Goal: Task Accomplishment & Management: Manage account settings

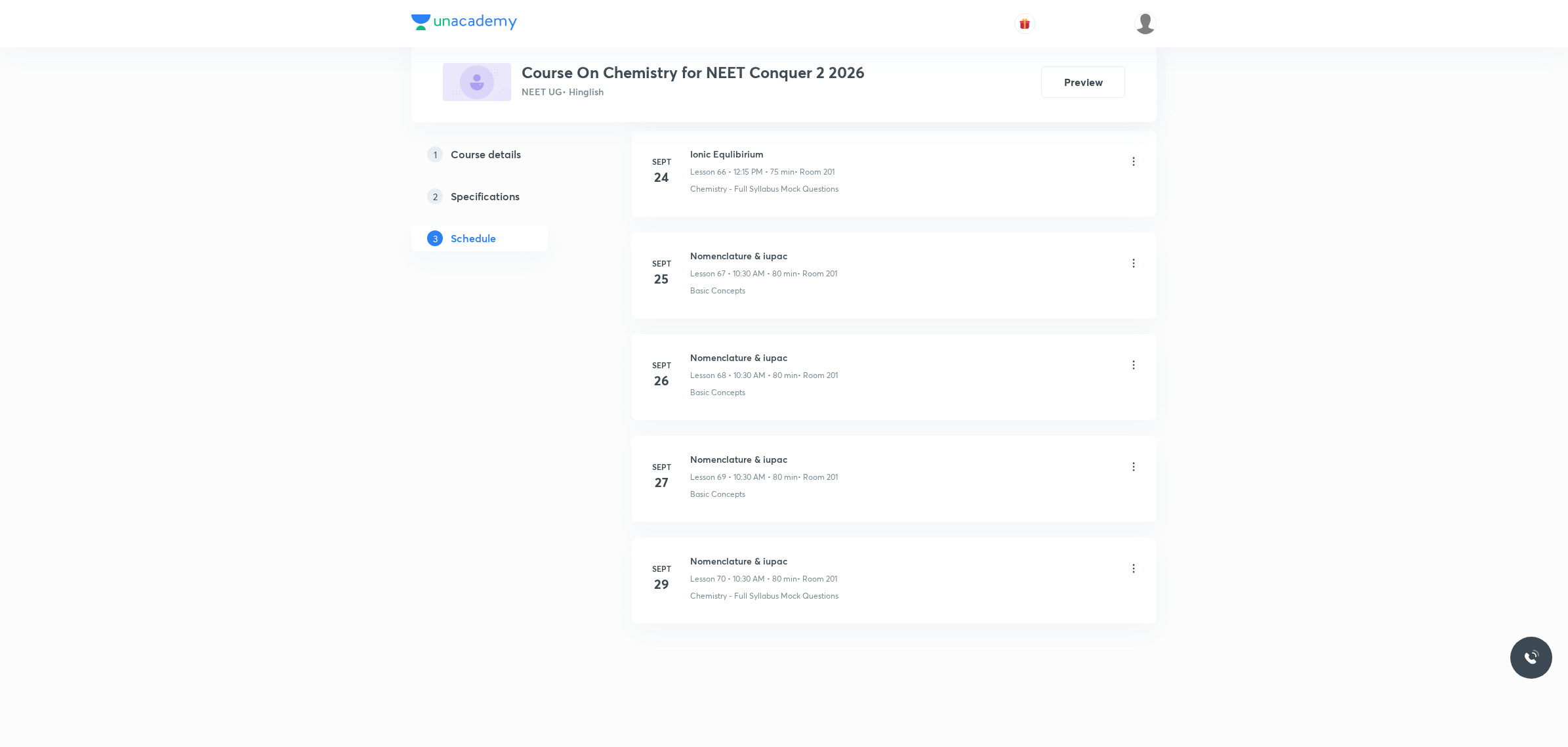
scroll to position [7448, 0]
click at [697, 558] on h6 "Nomenclature & iupac" at bounding box center [763, 561] width 147 height 13
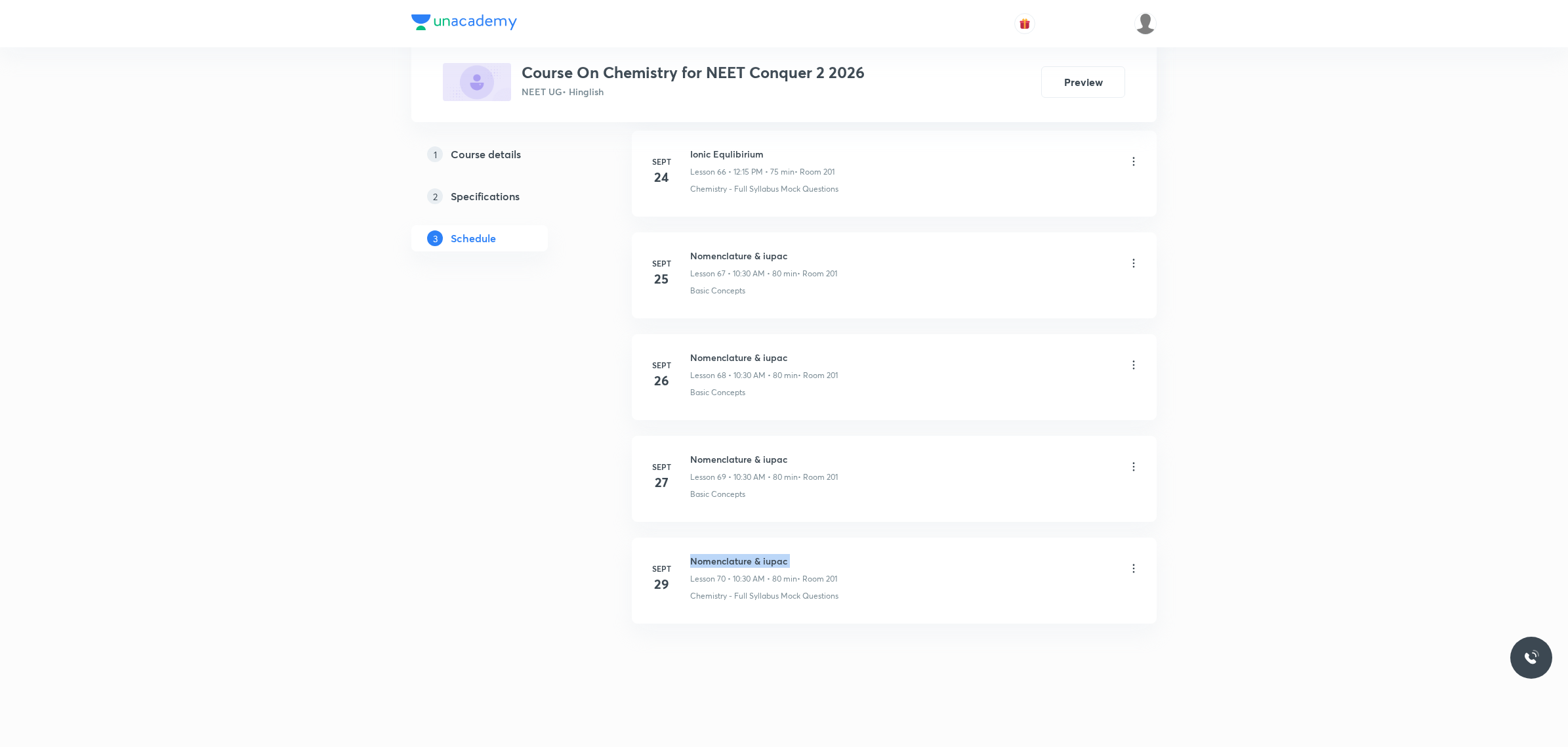
copy h6 "Nomenclature & iupac"
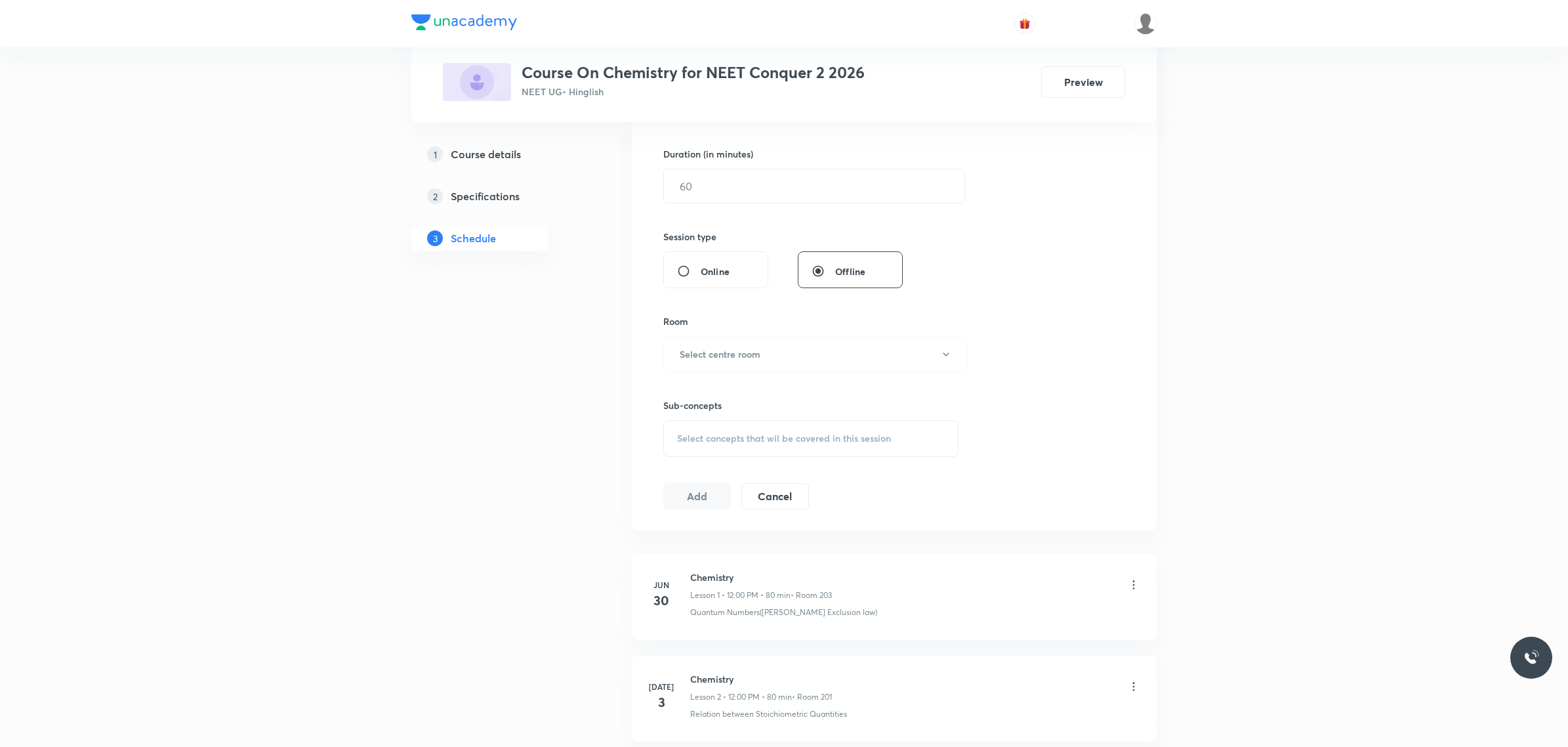
scroll to position [0, 0]
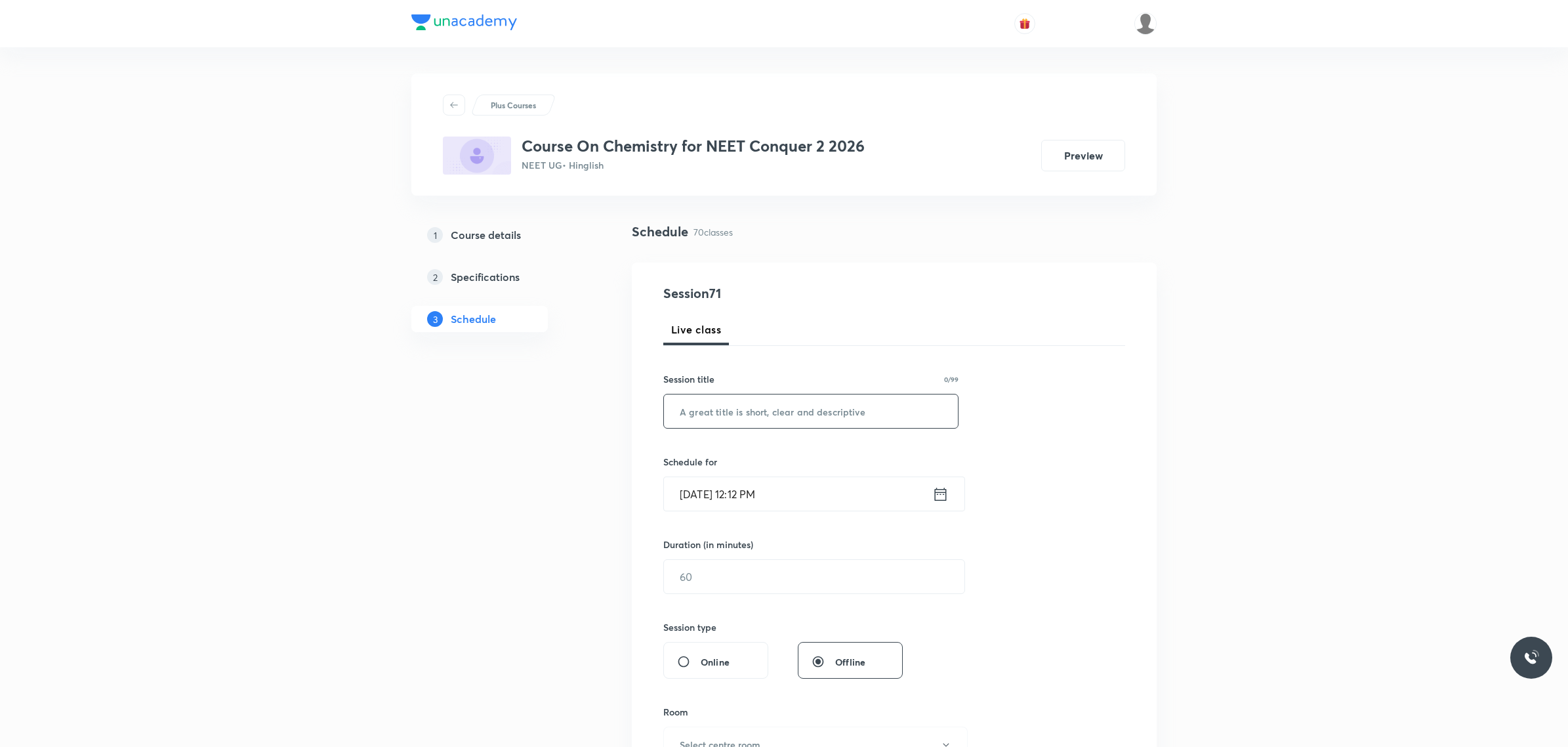
click at [867, 413] on input "text" at bounding box center [811, 411] width 294 height 34
paste input "Nomenclature & iupac"
type input "Nomenclature & iupac"
click at [815, 489] on input "[DATE] 12:12 PM" at bounding box center [798, 494] width 268 height 34
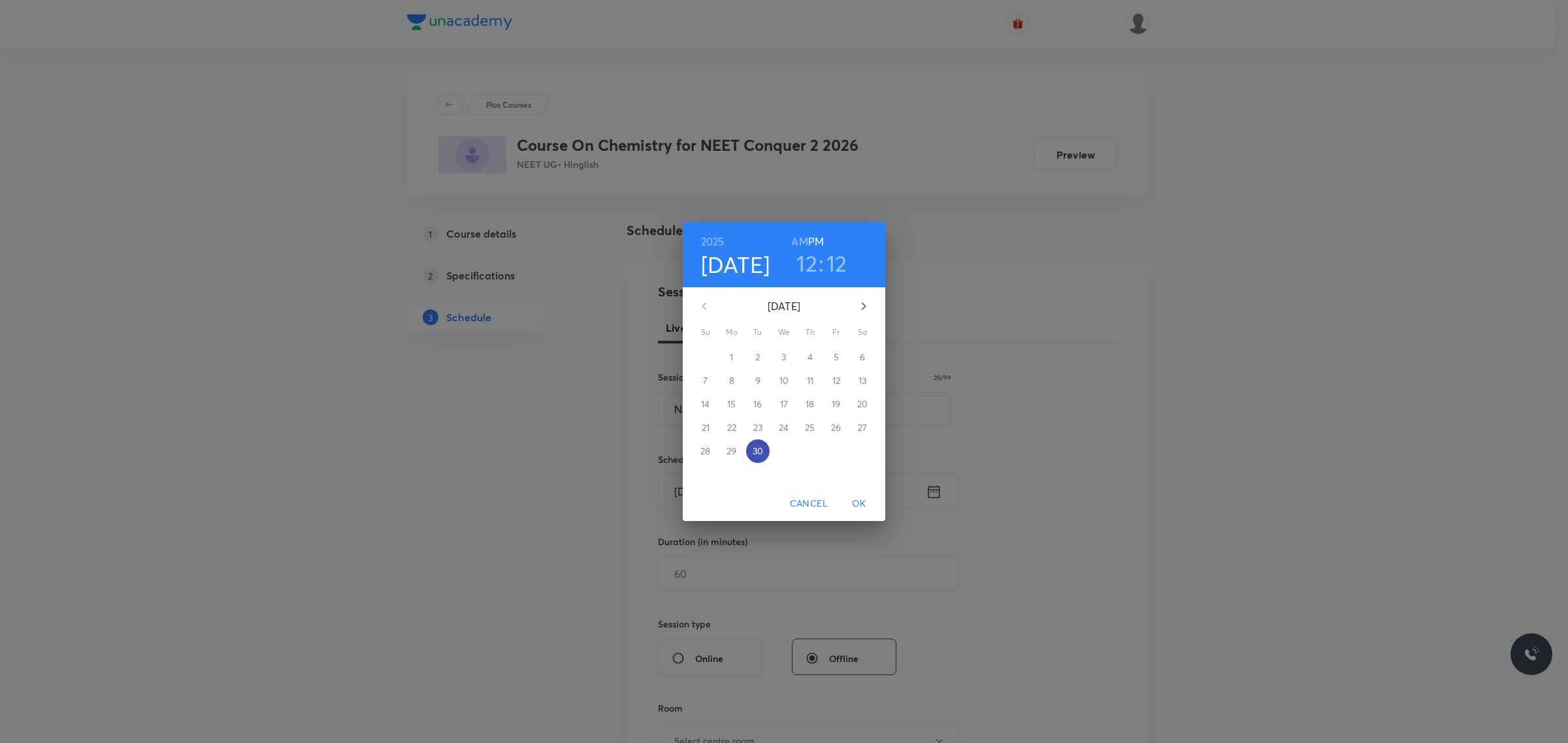
click at [753, 455] on p "30" at bounding box center [758, 451] width 11 height 13
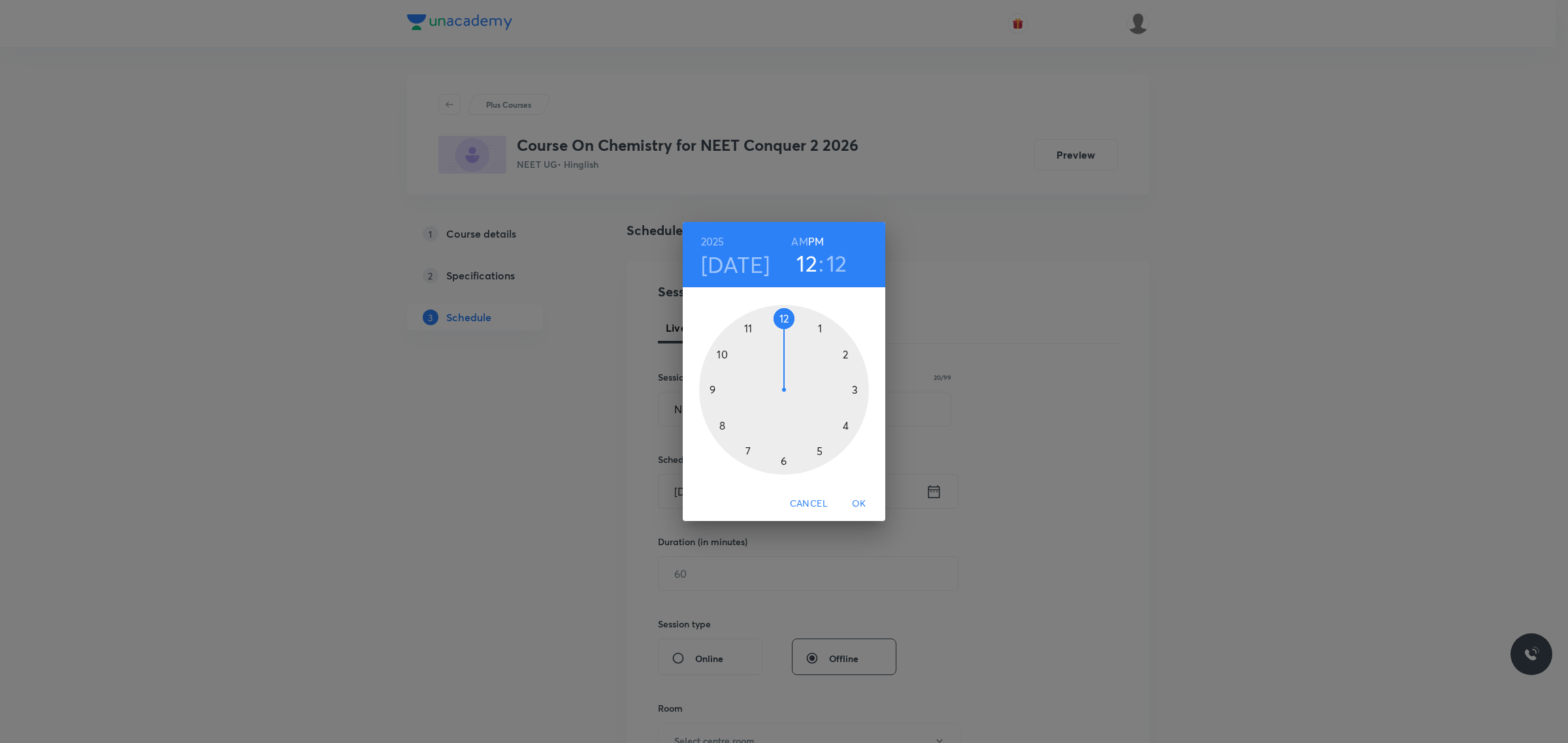
click at [782, 319] on div at bounding box center [784, 390] width 170 height 170
click at [859, 386] on div at bounding box center [784, 390] width 170 height 170
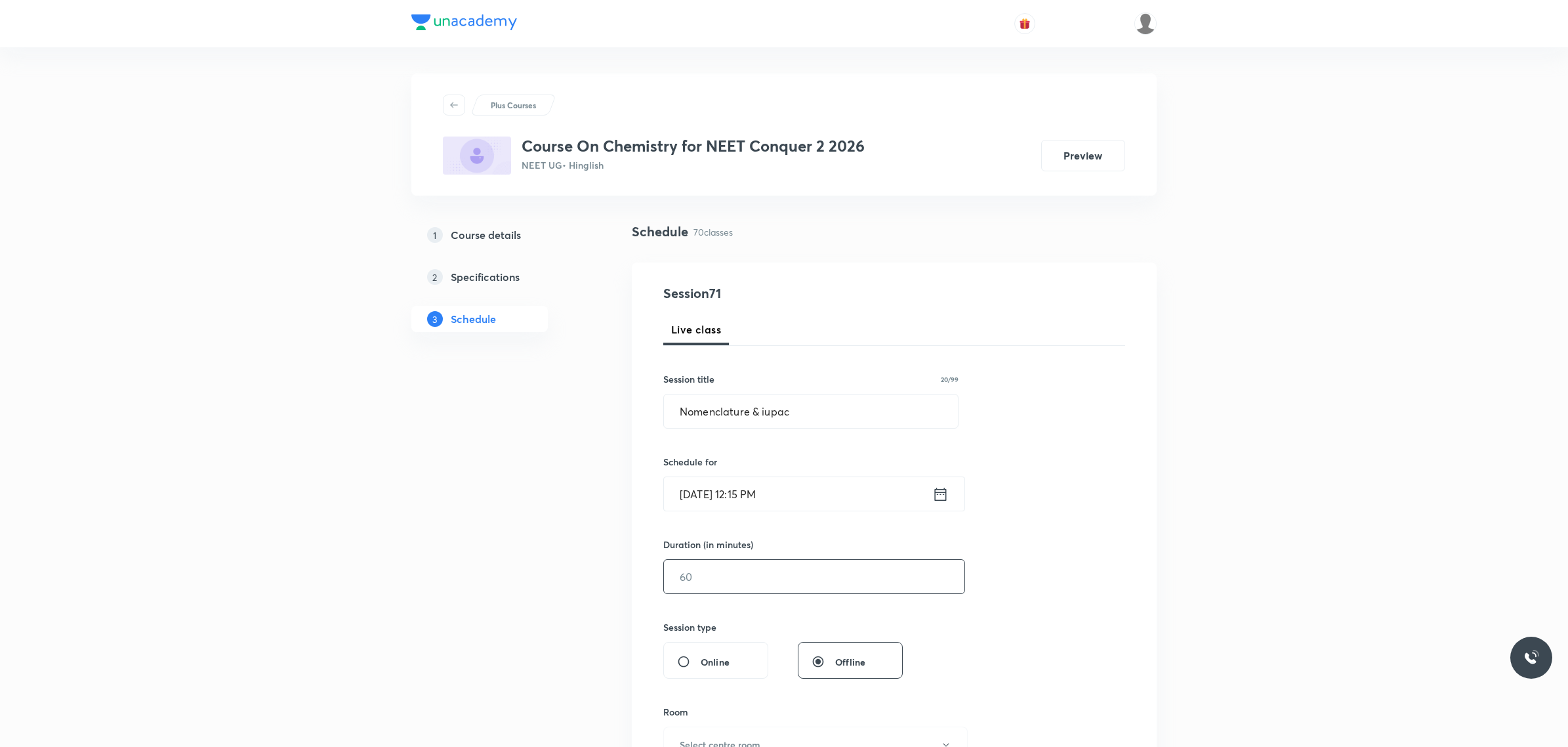
click at [798, 578] on input "text" at bounding box center [814, 577] width 301 height 34
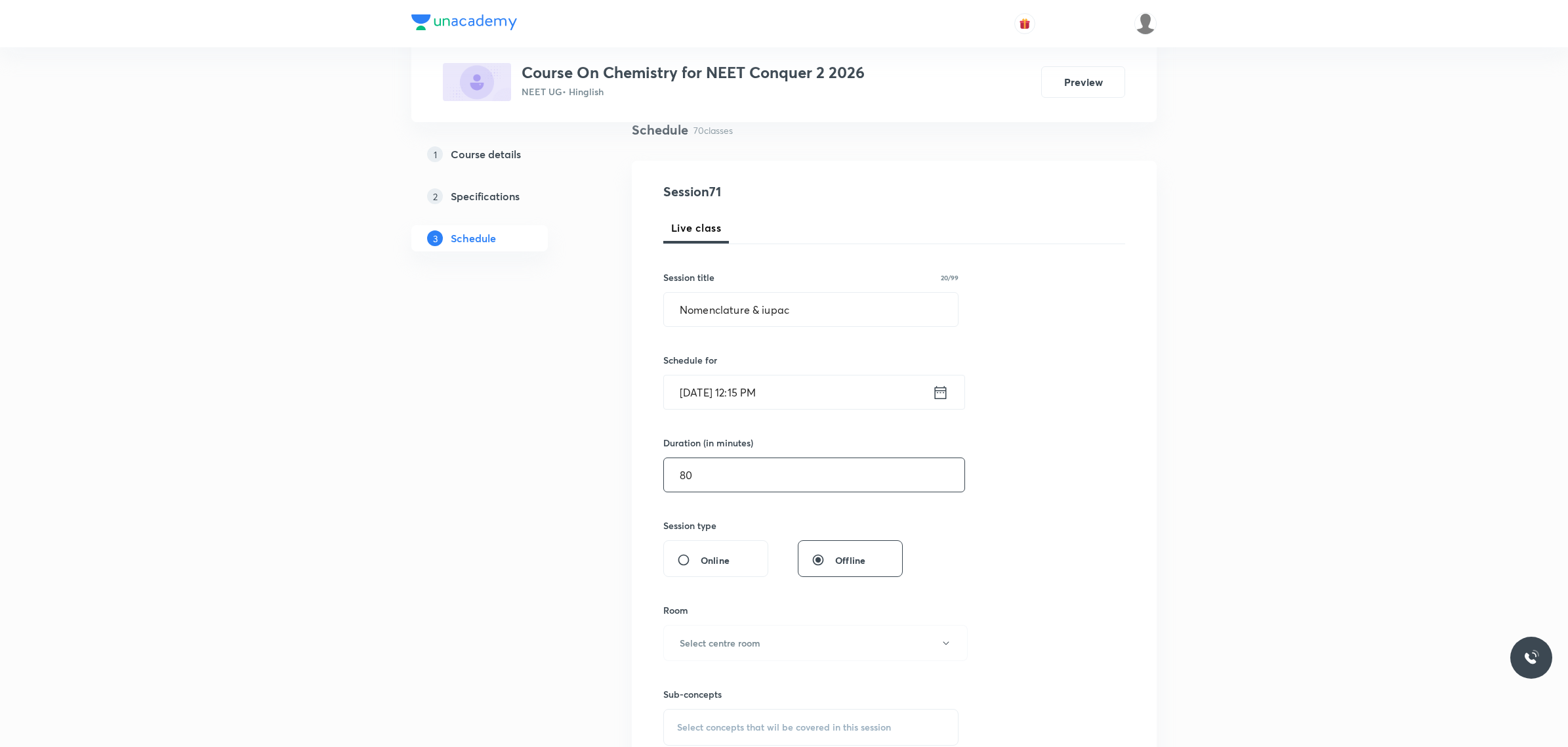
scroll to position [246, 0]
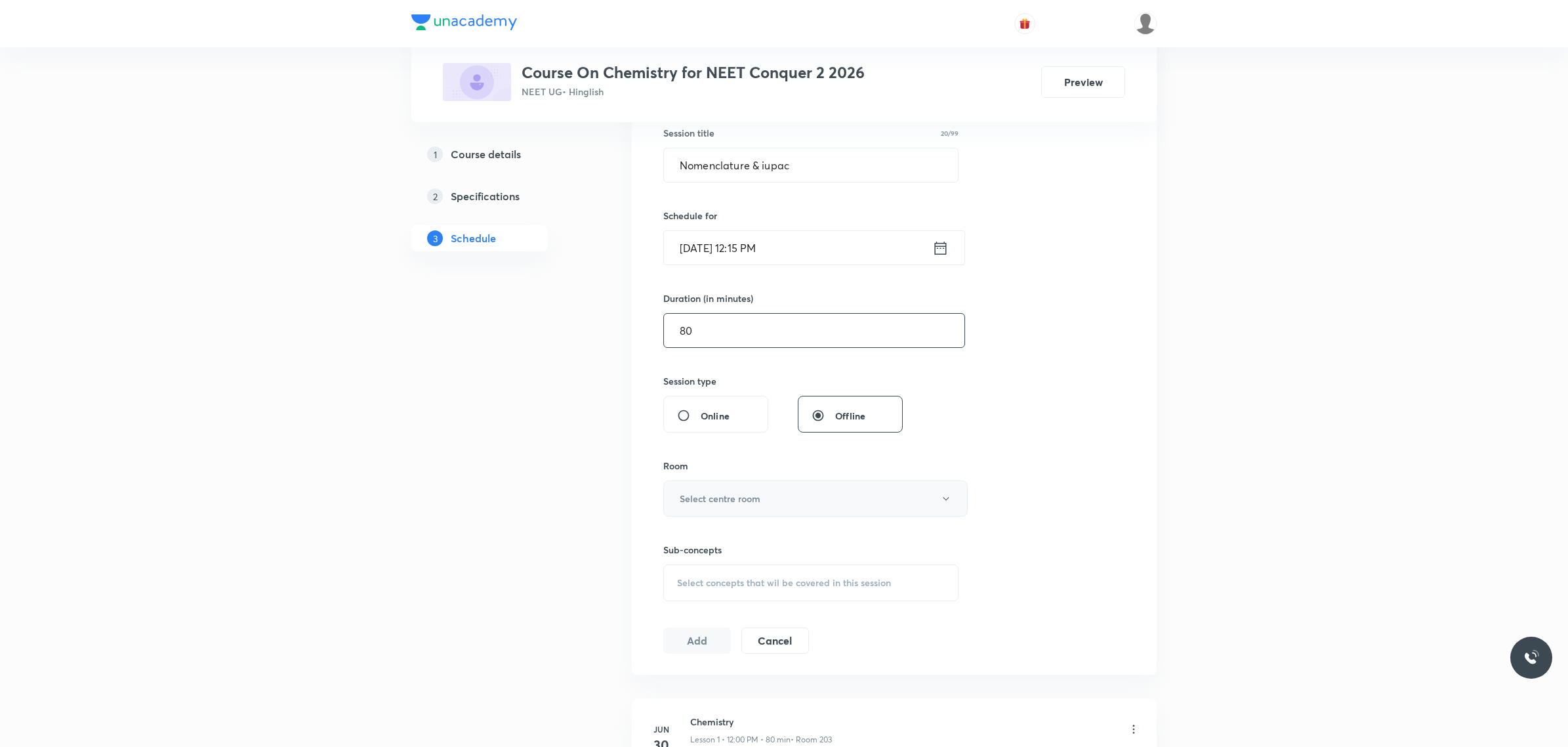
type input "80"
click at [807, 503] on button "Select centre room" at bounding box center [815, 499] width 305 height 36
click at [675, 586] on span "203" at bounding box center [812, 591] width 287 height 13
click at [746, 496] on button "203" at bounding box center [815, 499] width 305 height 36
click at [683, 545] on span "201" at bounding box center [812, 543] width 287 height 13
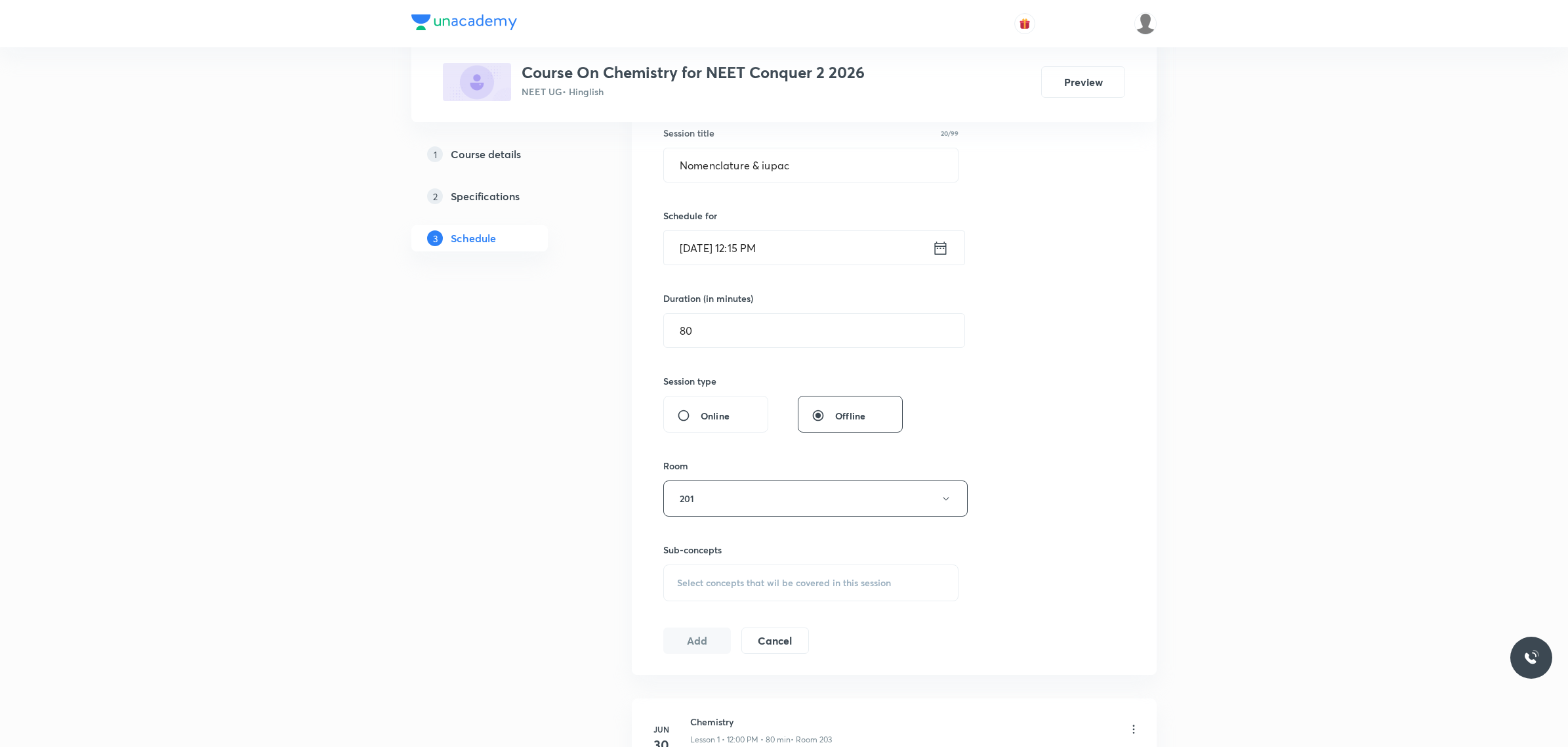
click at [700, 595] on div "Select concepts that wil be covered in this session" at bounding box center [811, 582] width 295 height 37
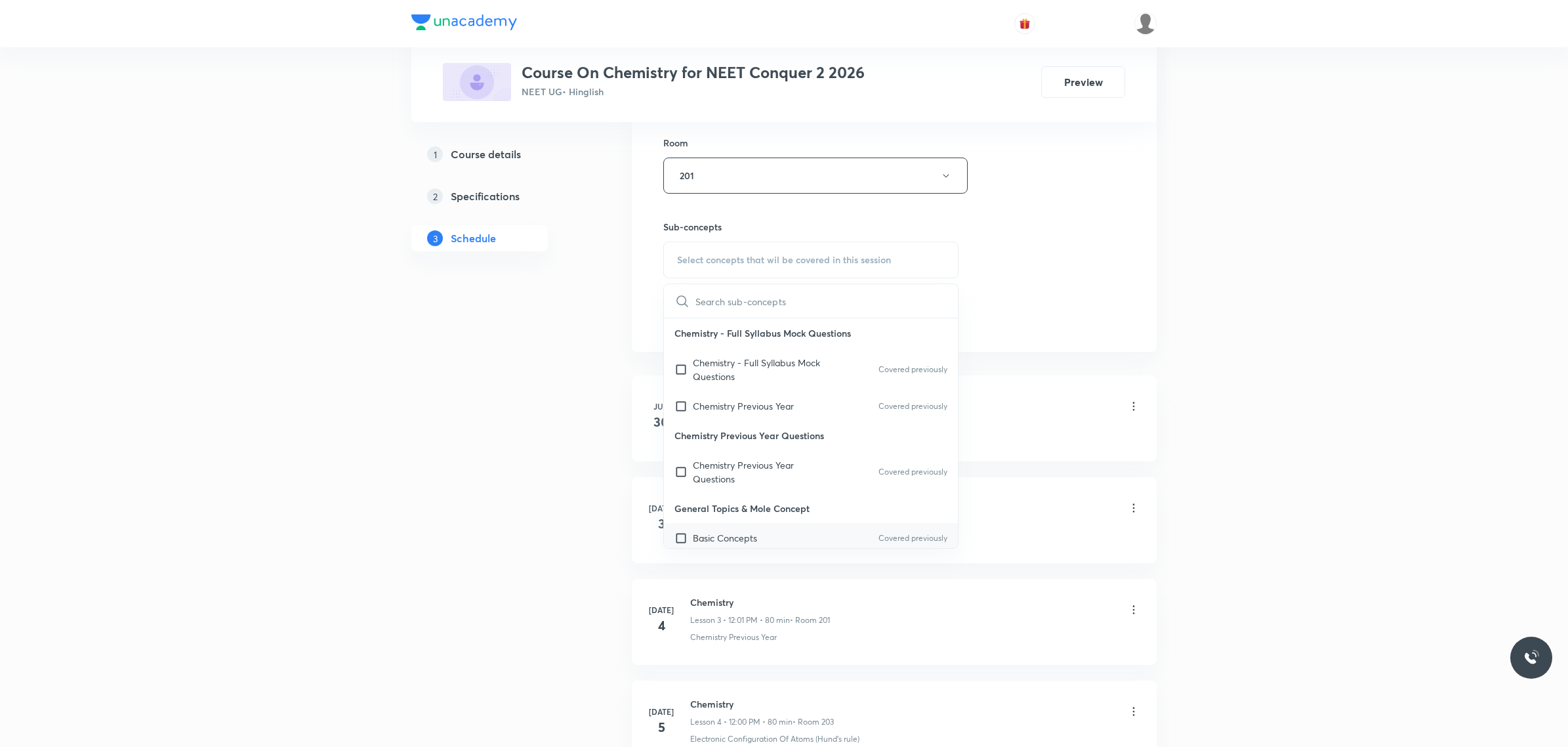
scroll to position [574, 0]
click at [774, 361] on p "Chemistry - Full Syllabus Mock Questions" at bounding box center [759, 364] width 133 height 28
checkbox input "true"
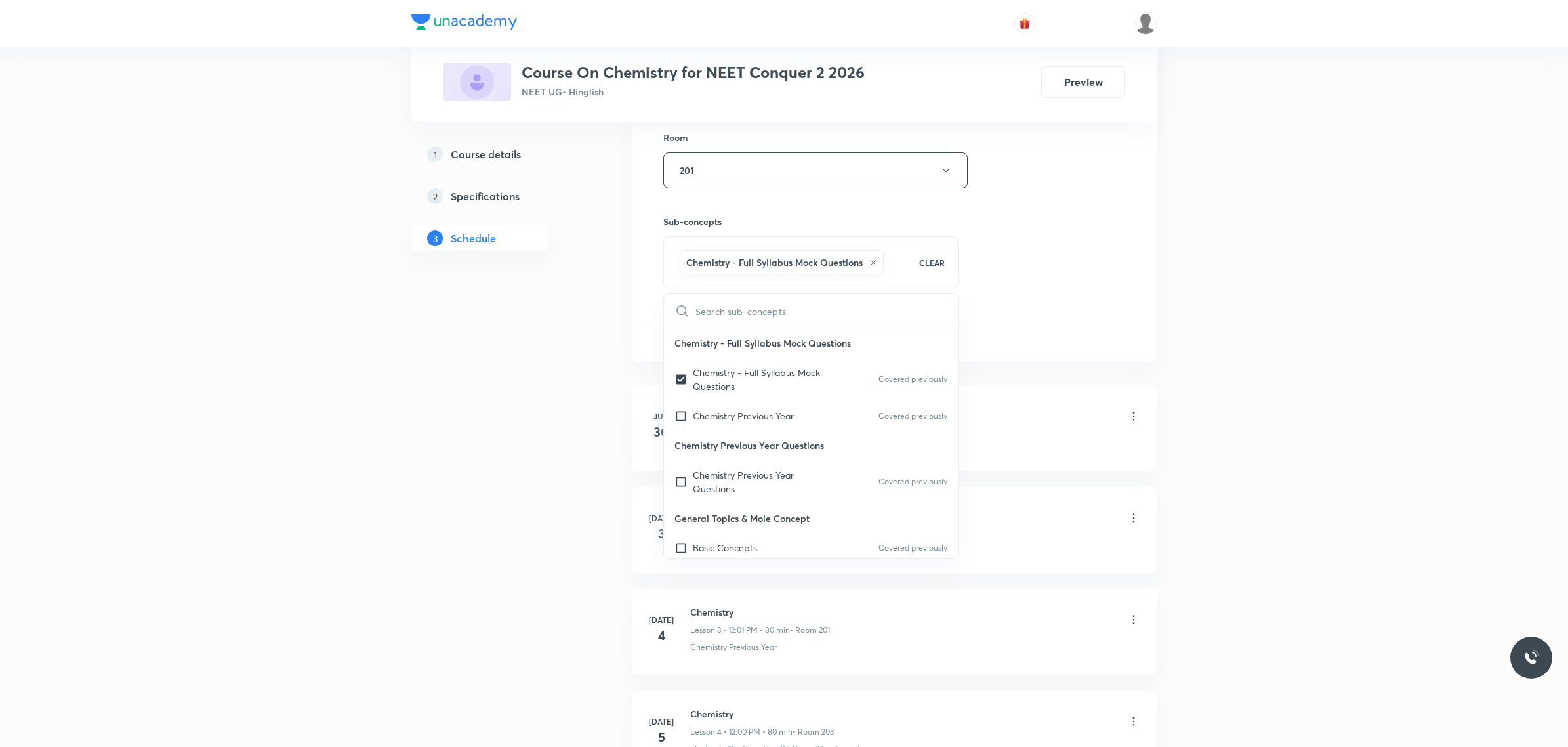
click at [1077, 263] on div "Session 71 Live class Session title 20/99 Nomenclature & iupac ​ Schedule for […" at bounding box center [893, 25] width 462 height 632
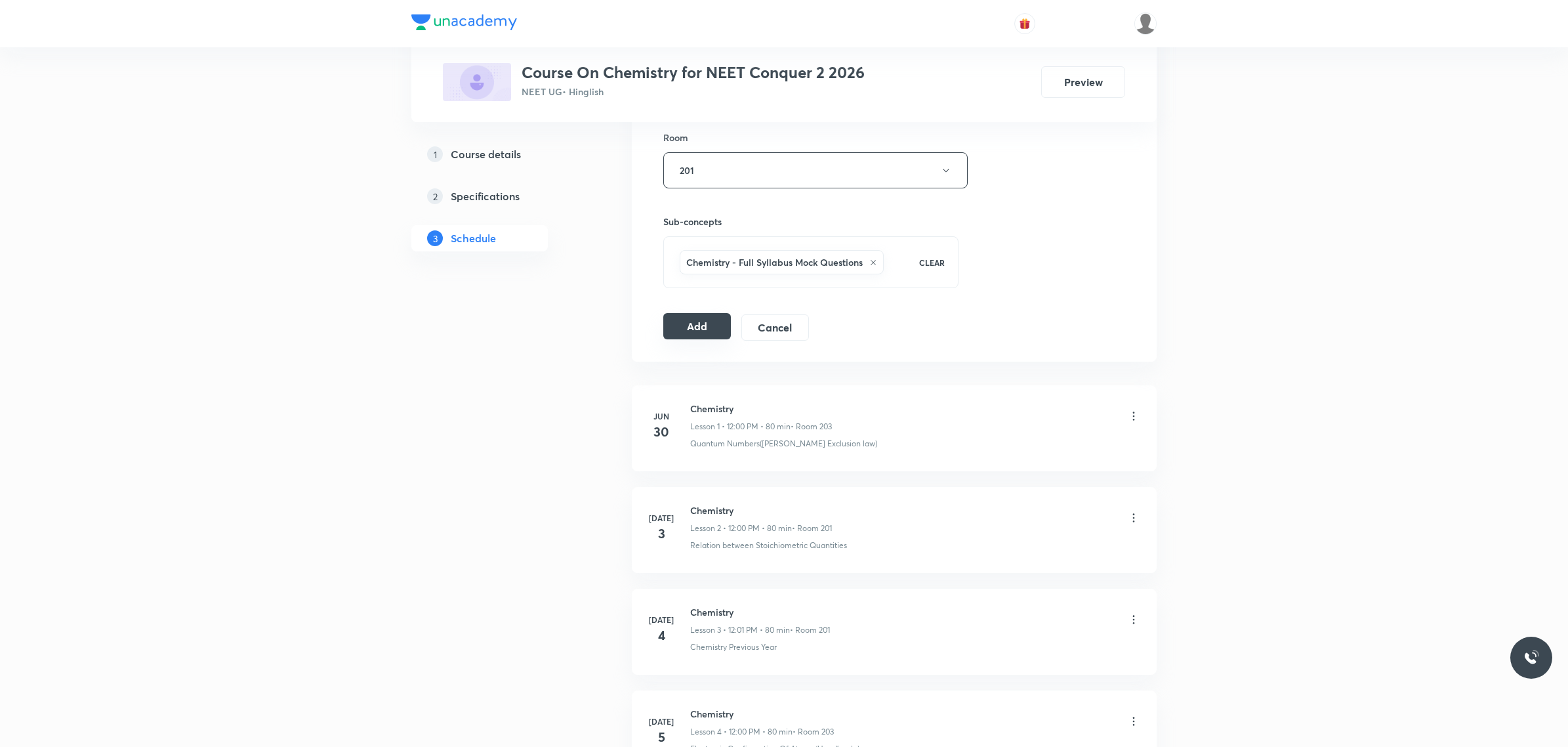
click at [699, 328] on button "Add" at bounding box center [697, 326] width 67 height 26
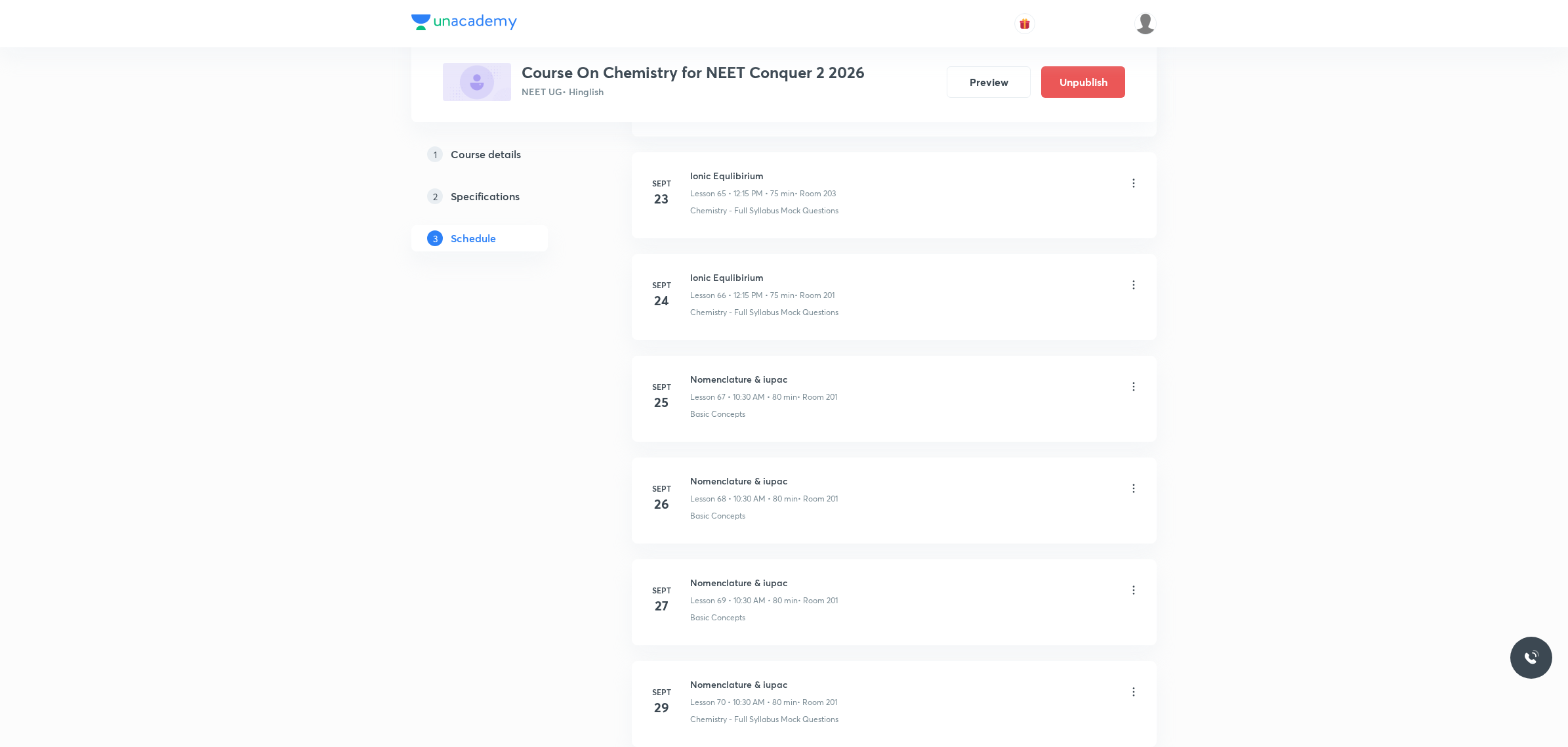
scroll to position [6945, 0]
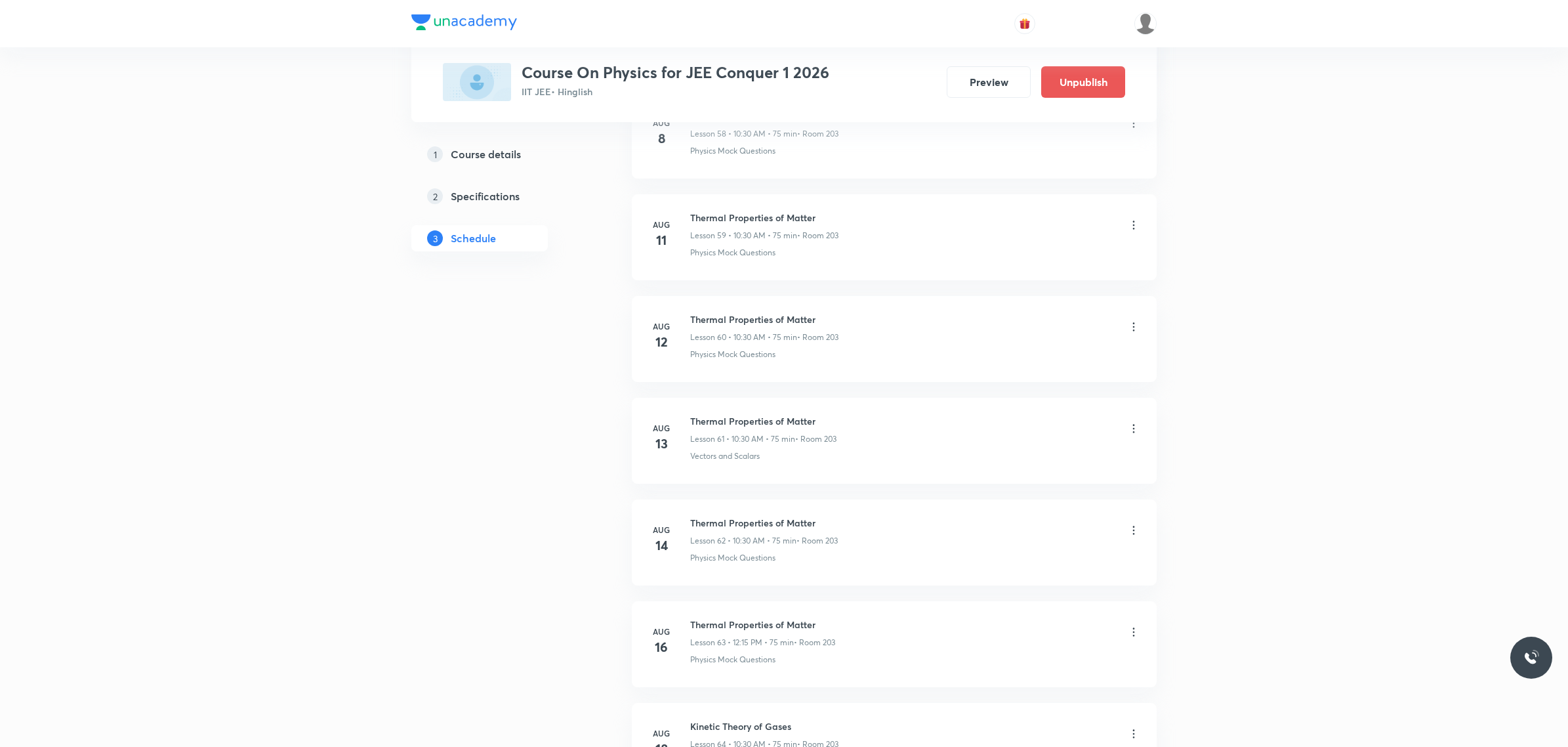
scroll to position [10695, 0]
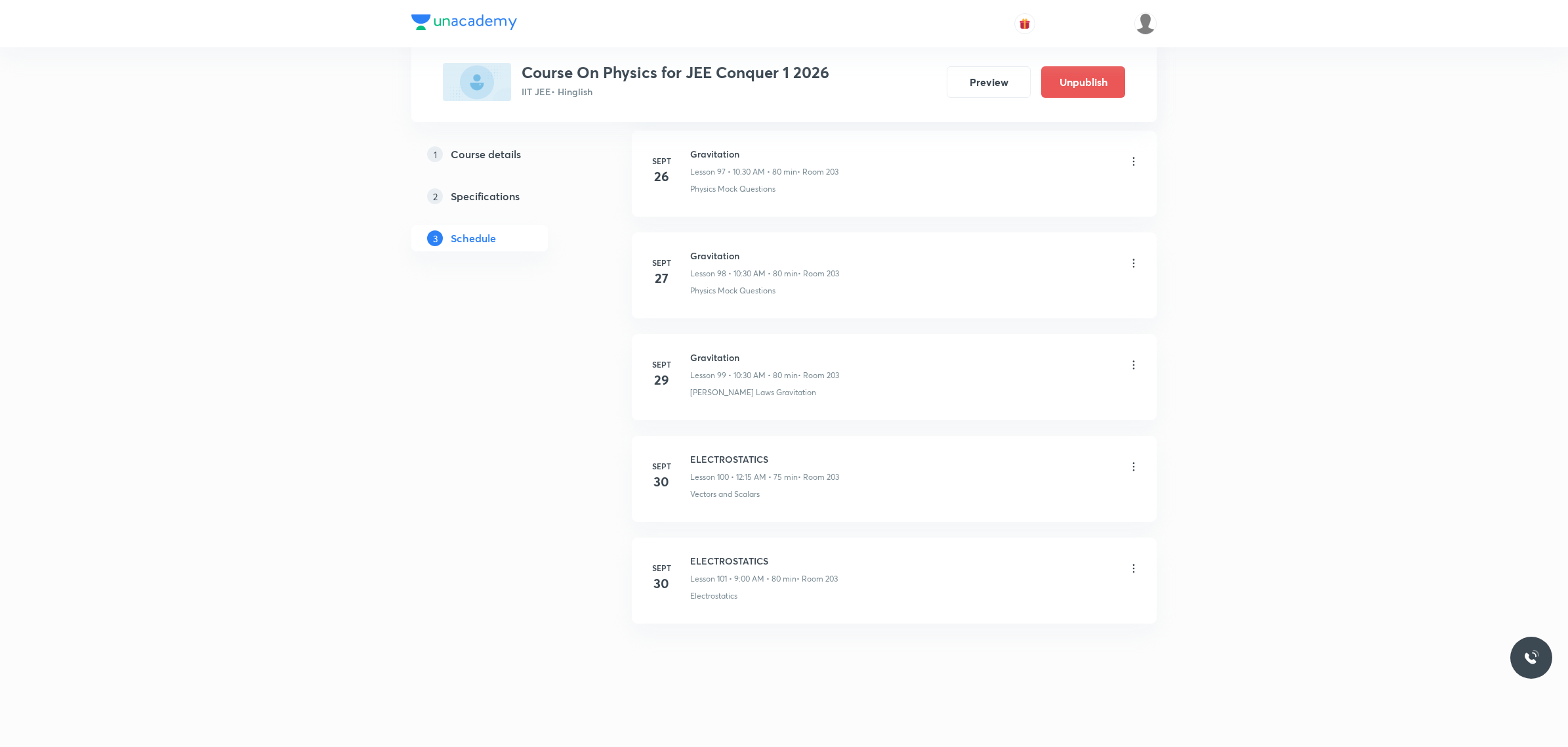
click at [700, 555] on h6 "ELECTROSTATICS" at bounding box center [763, 561] width 148 height 13
copy h6 "ELECTROSTATICS"
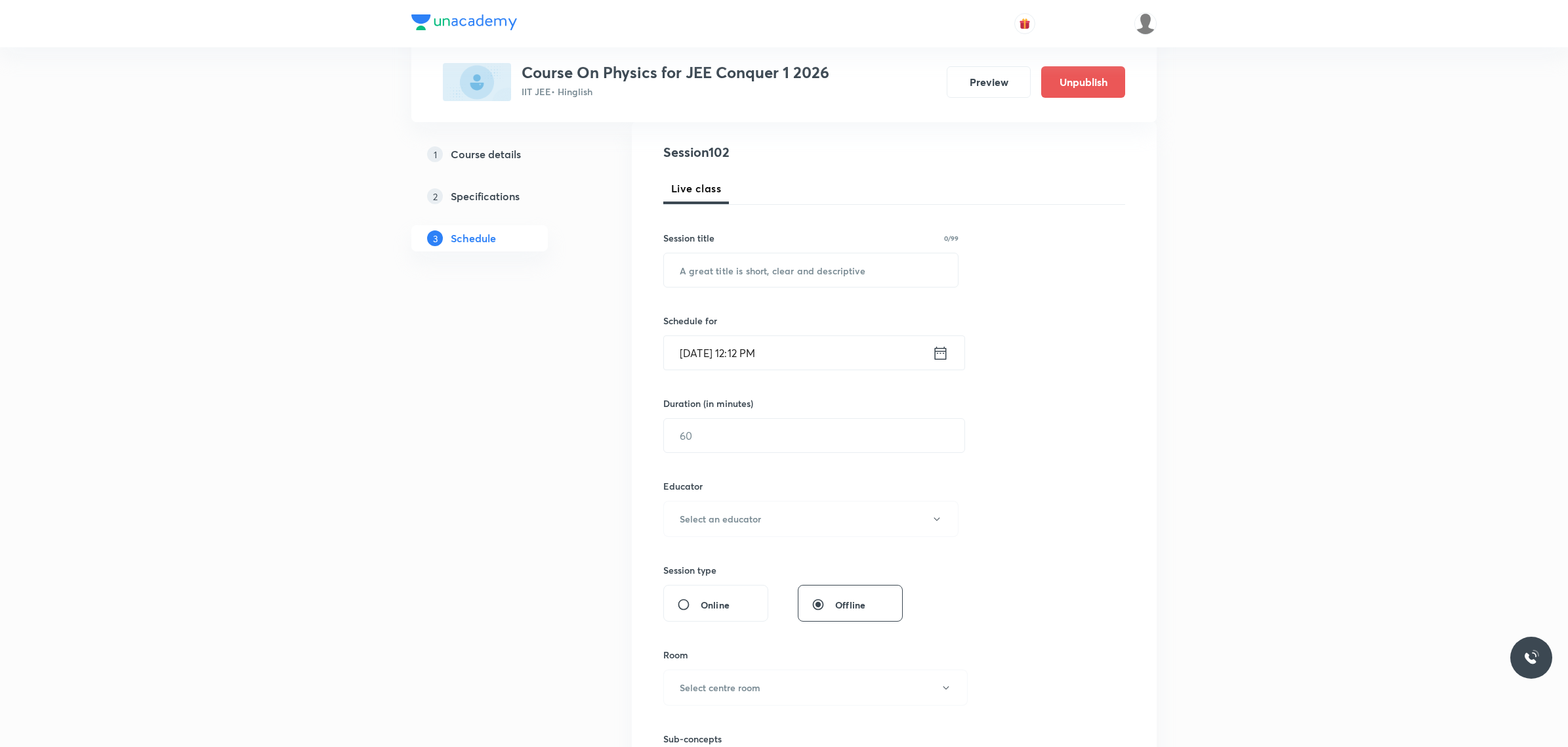
scroll to position [0, 0]
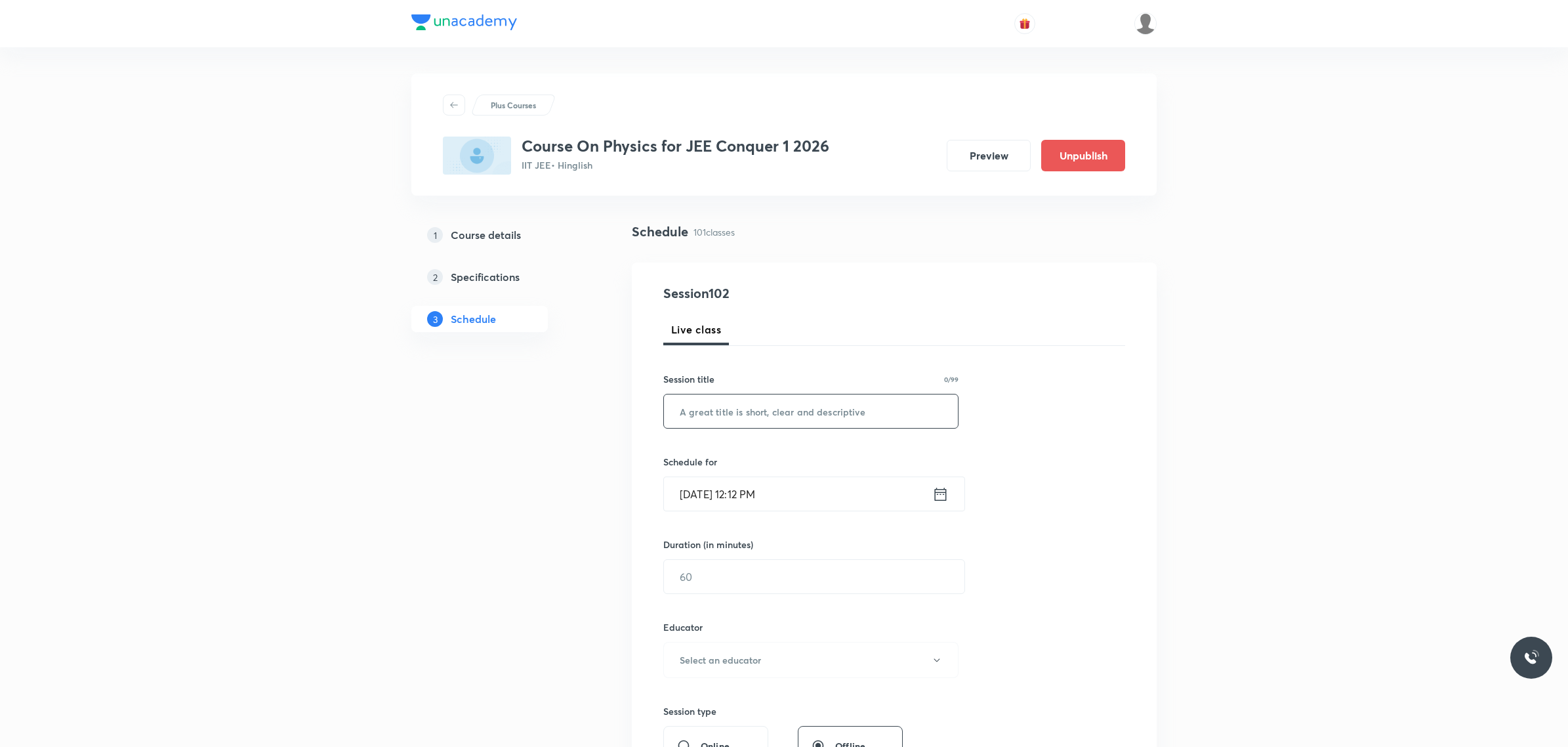
click at [760, 423] on input "text" at bounding box center [811, 411] width 294 height 34
paste input "ELECTROSTATICS"
type input "ELECTROSTATICS"
click at [803, 494] on input "Sept 30, 2025, 12:12 PM" at bounding box center [798, 494] width 268 height 34
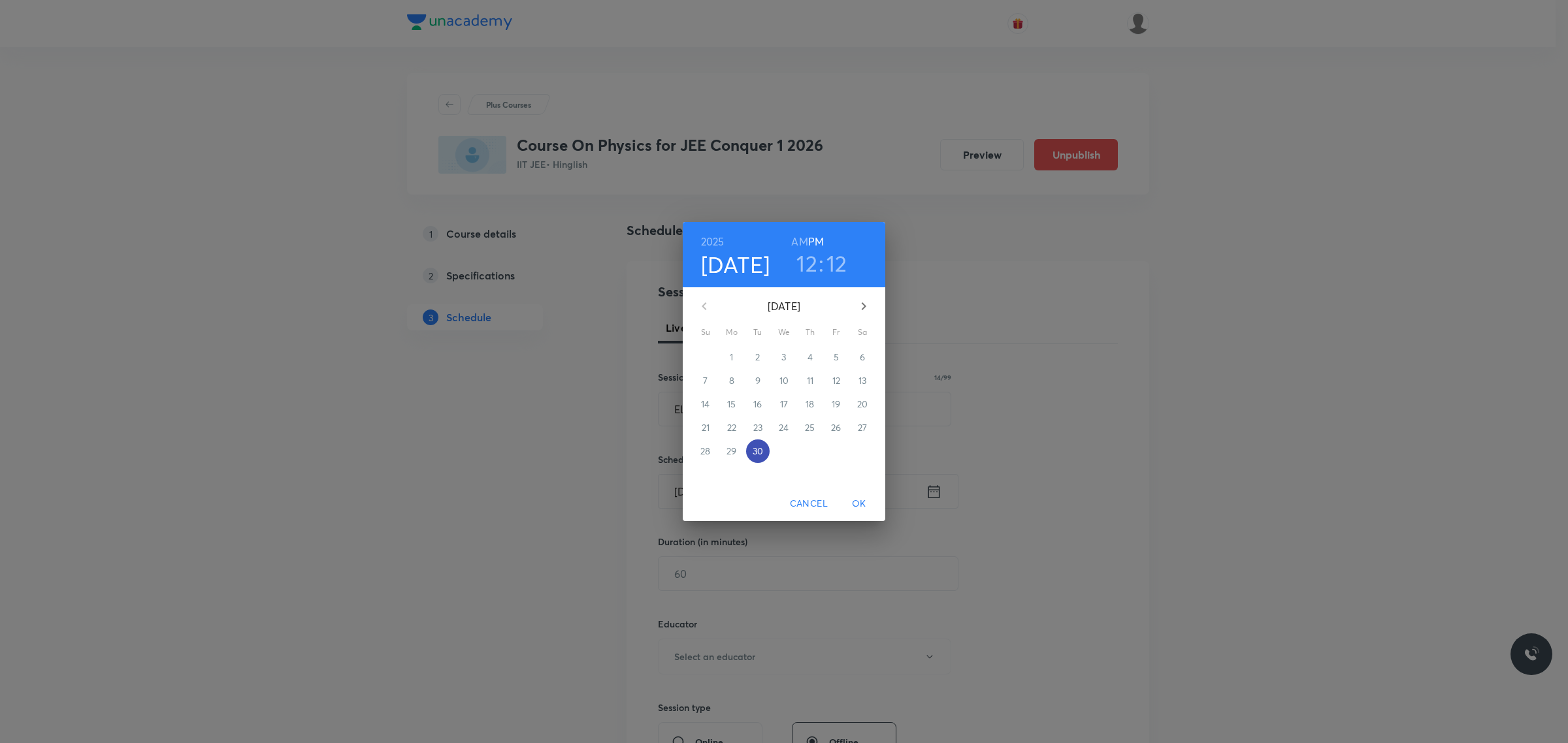
click at [762, 458] on button "30" at bounding box center [757, 451] width 23 height 23
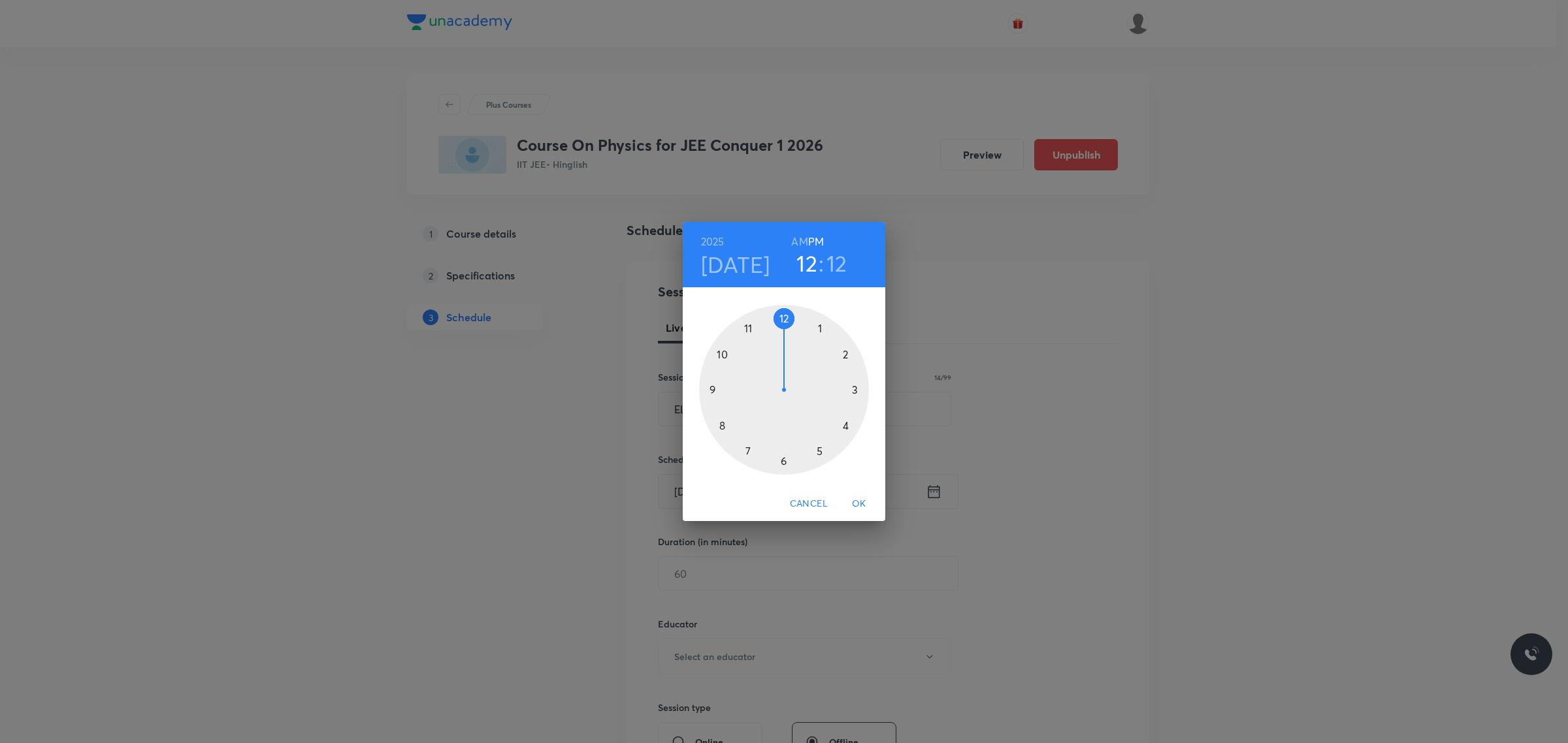
click at [784, 313] on div at bounding box center [784, 390] width 170 height 170
click at [857, 386] on div at bounding box center [784, 390] width 170 height 170
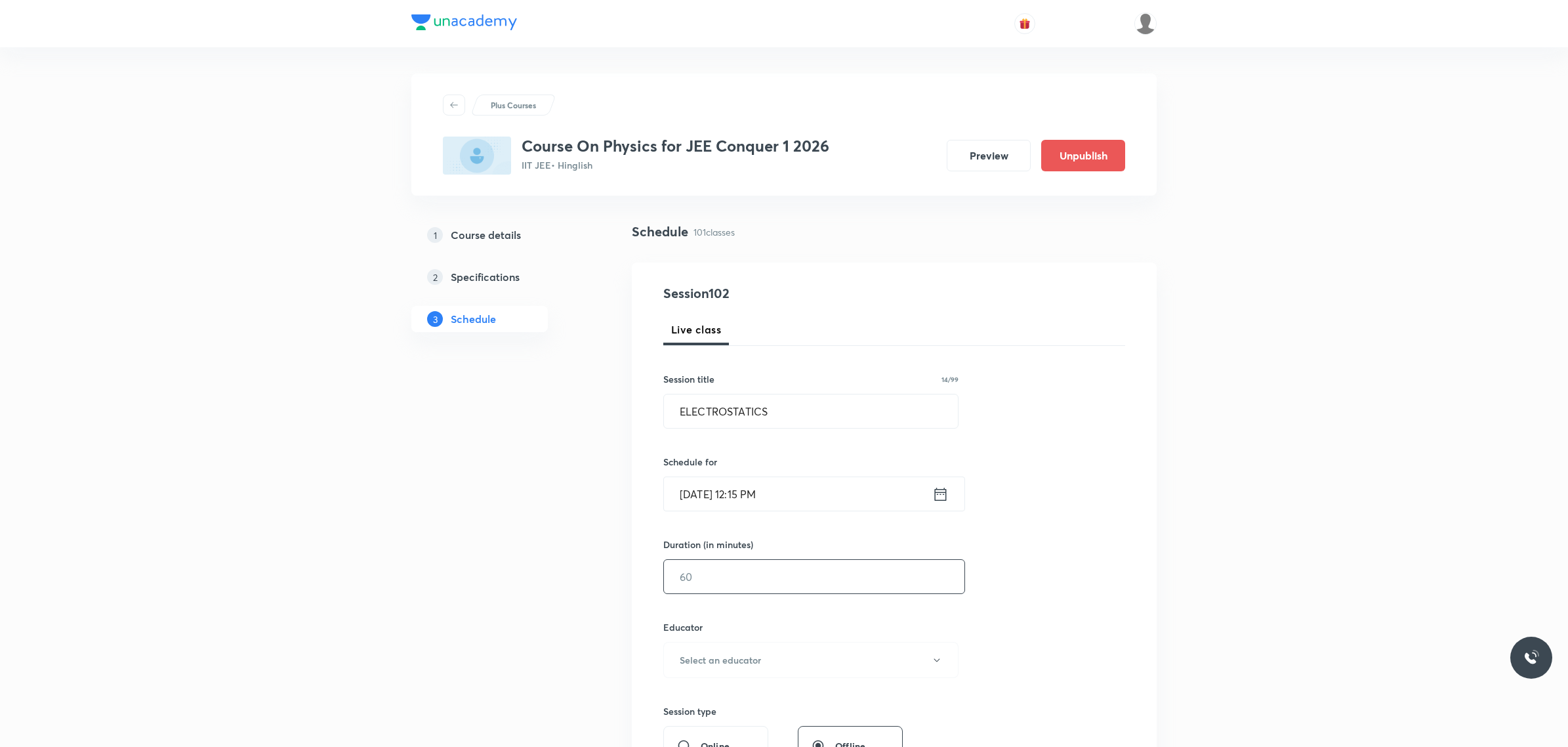
click at [782, 591] on input "text" at bounding box center [814, 577] width 301 height 34
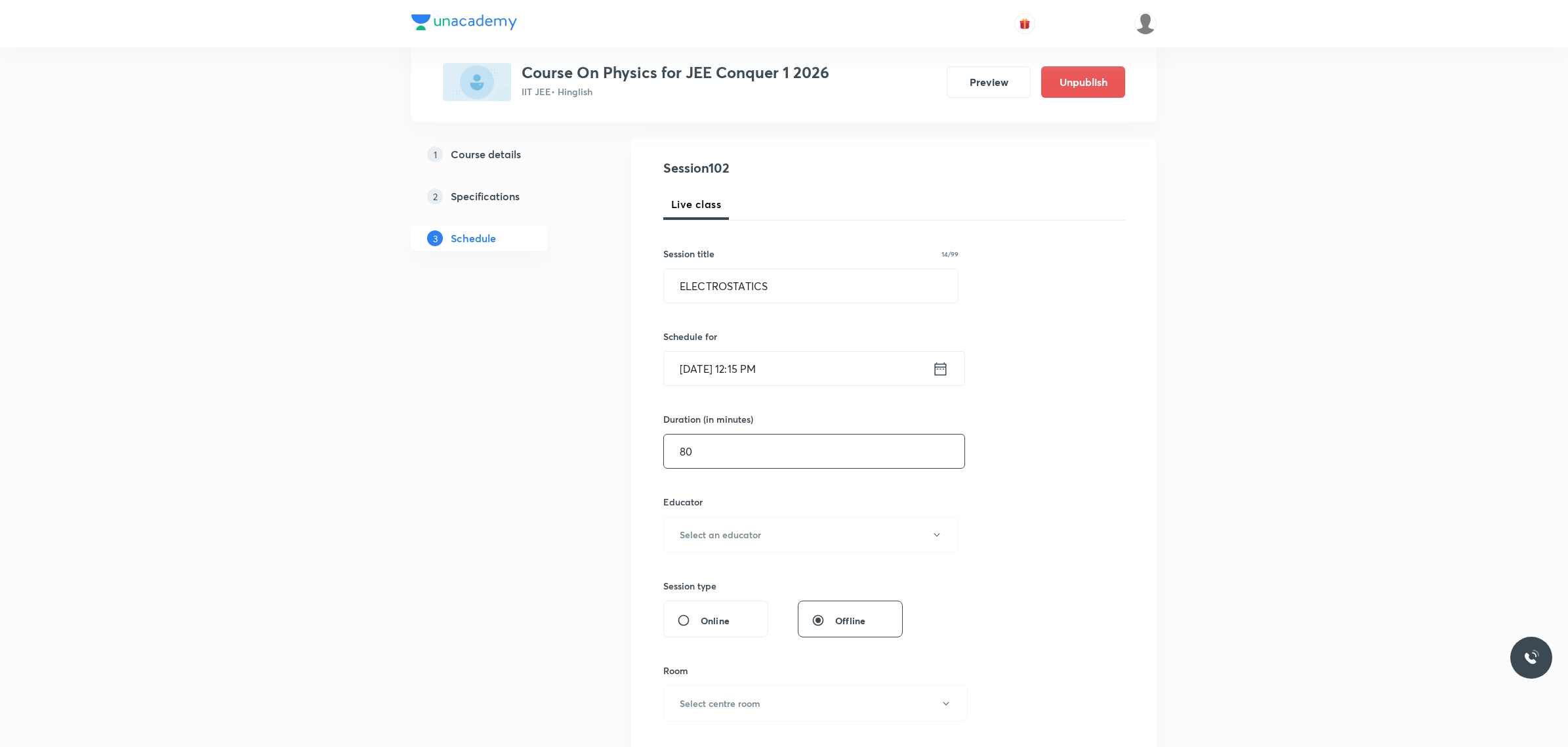
scroll to position [164, 0]
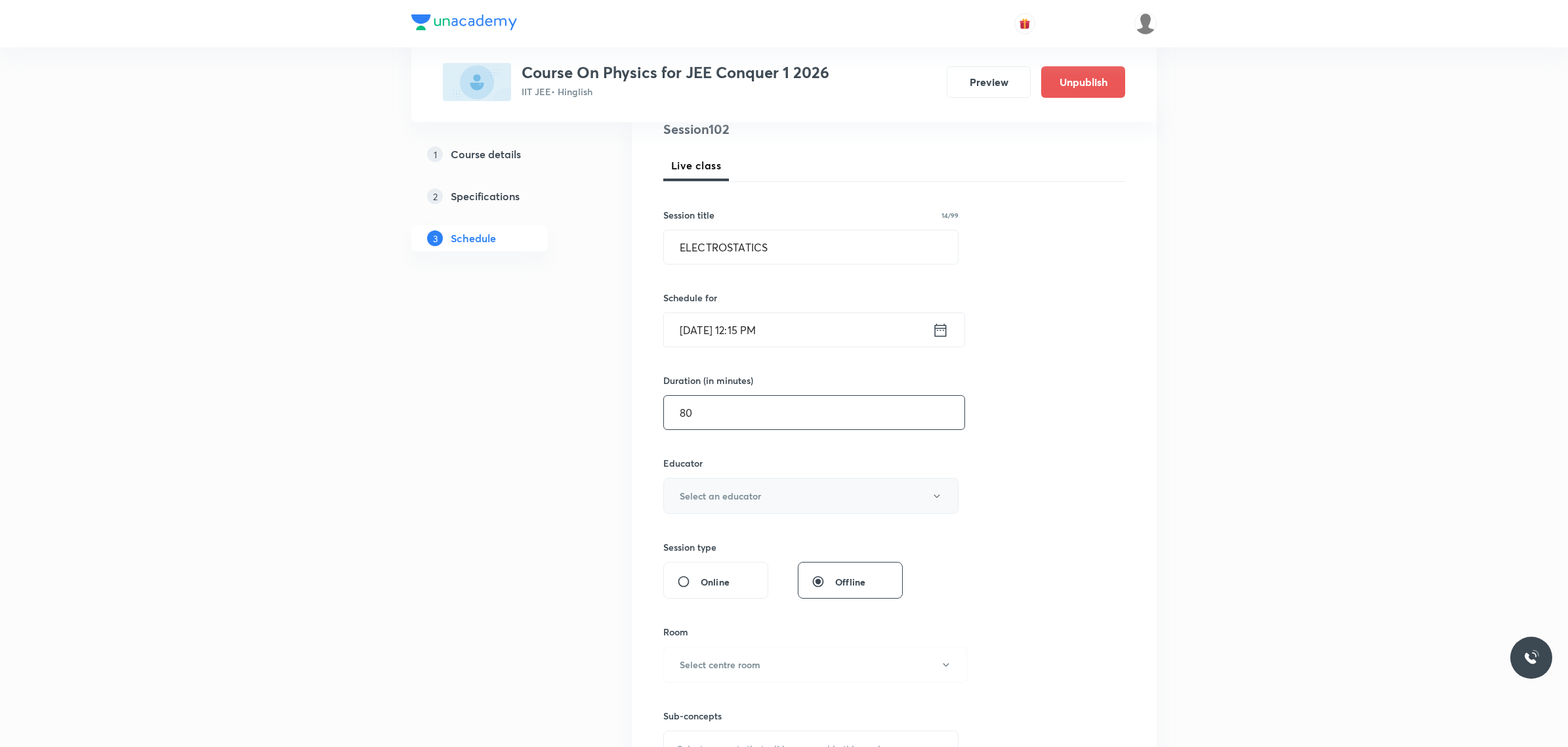
type input "80"
click at [765, 504] on button "Select an educator" at bounding box center [811, 496] width 295 height 36
click at [730, 561] on span "Abhay Mishra" at bounding box center [812, 564] width 287 height 13
click at [739, 506] on h6 "Select centre room" at bounding box center [720, 500] width 81 height 13
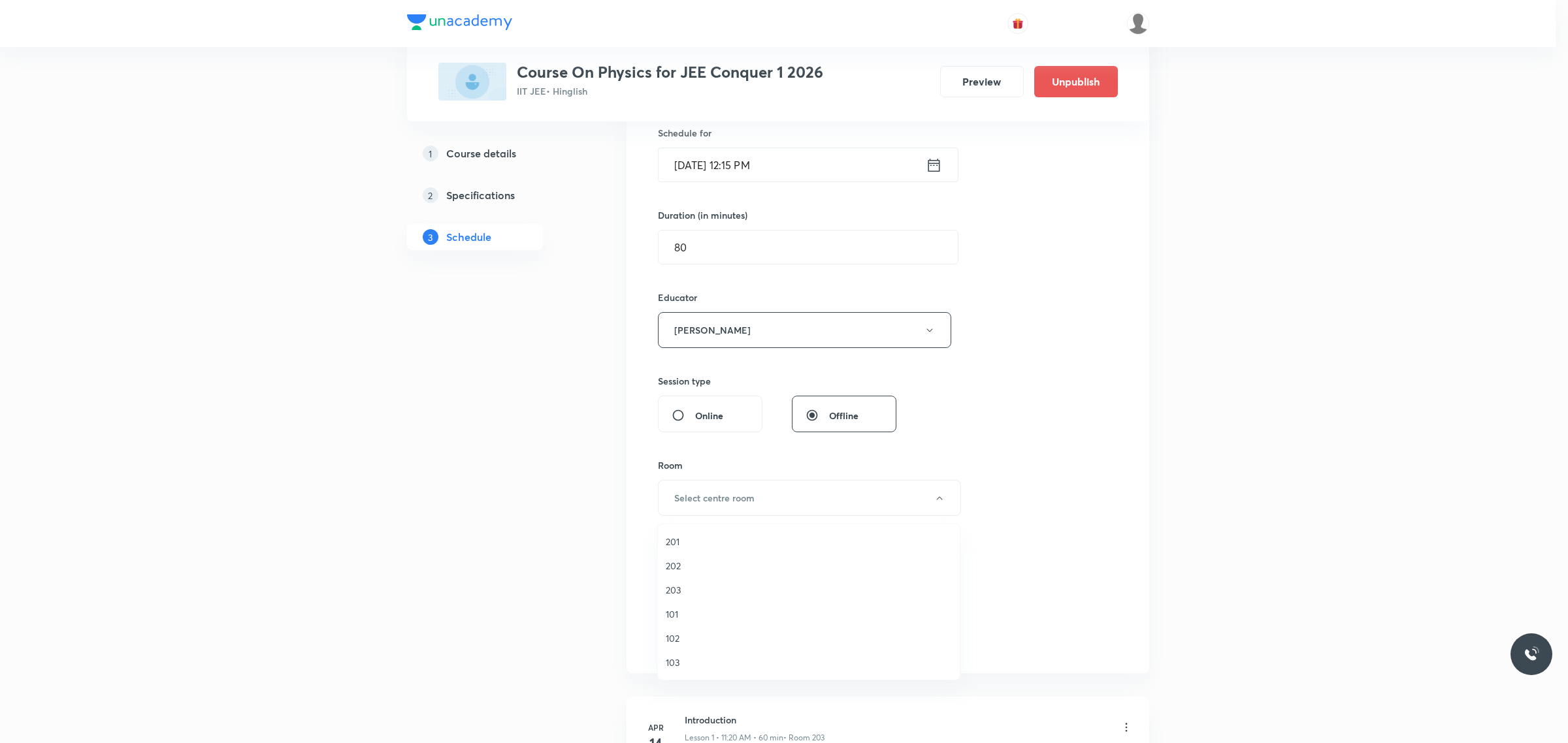
click at [704, 583] on span "203" at bounding box center [808, 589] width 286 height 13
click at [719, 566] on div "Select concepts that wil be covered in this session" at bounding box center [807, 581] width 294 height 37
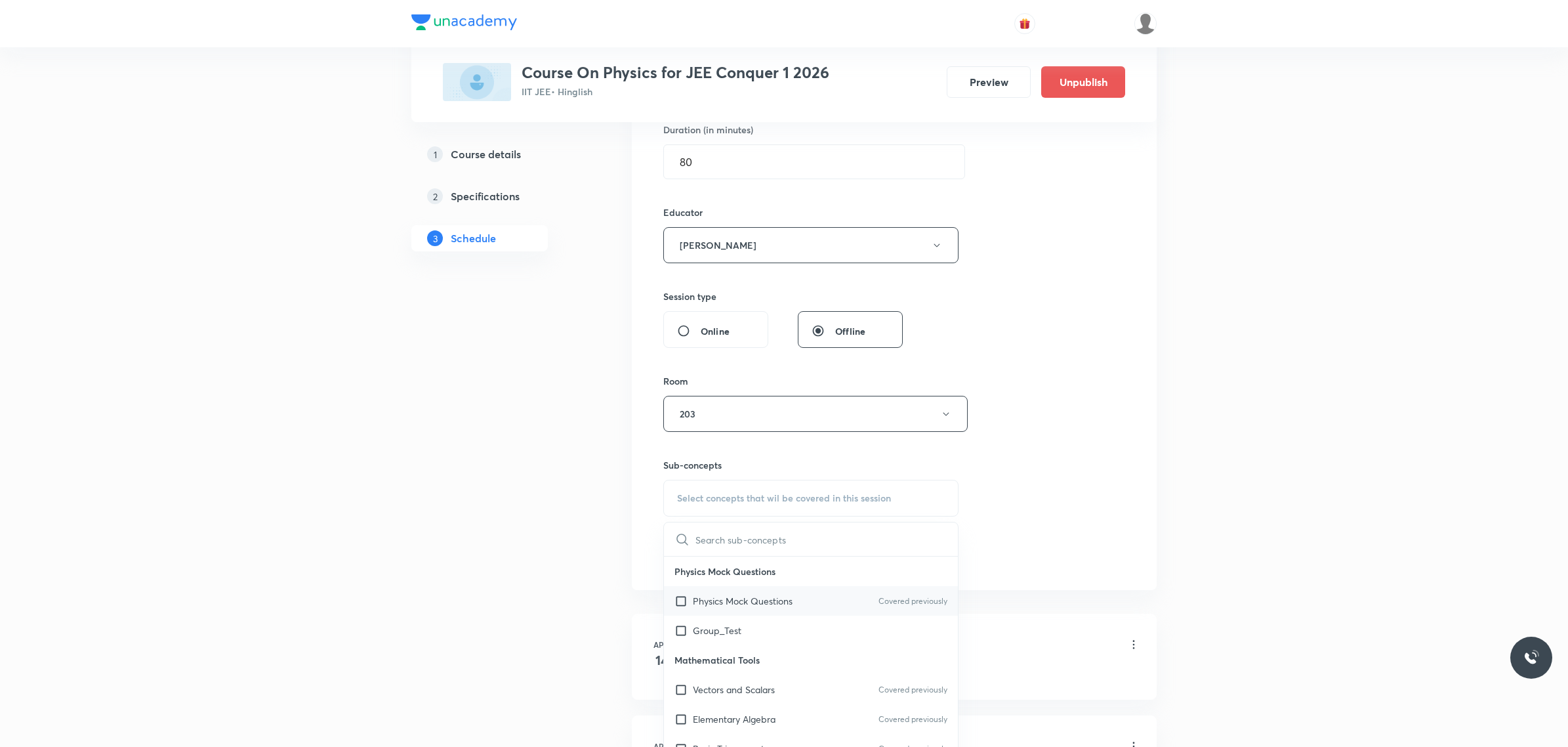
scroll to position [492, 0]
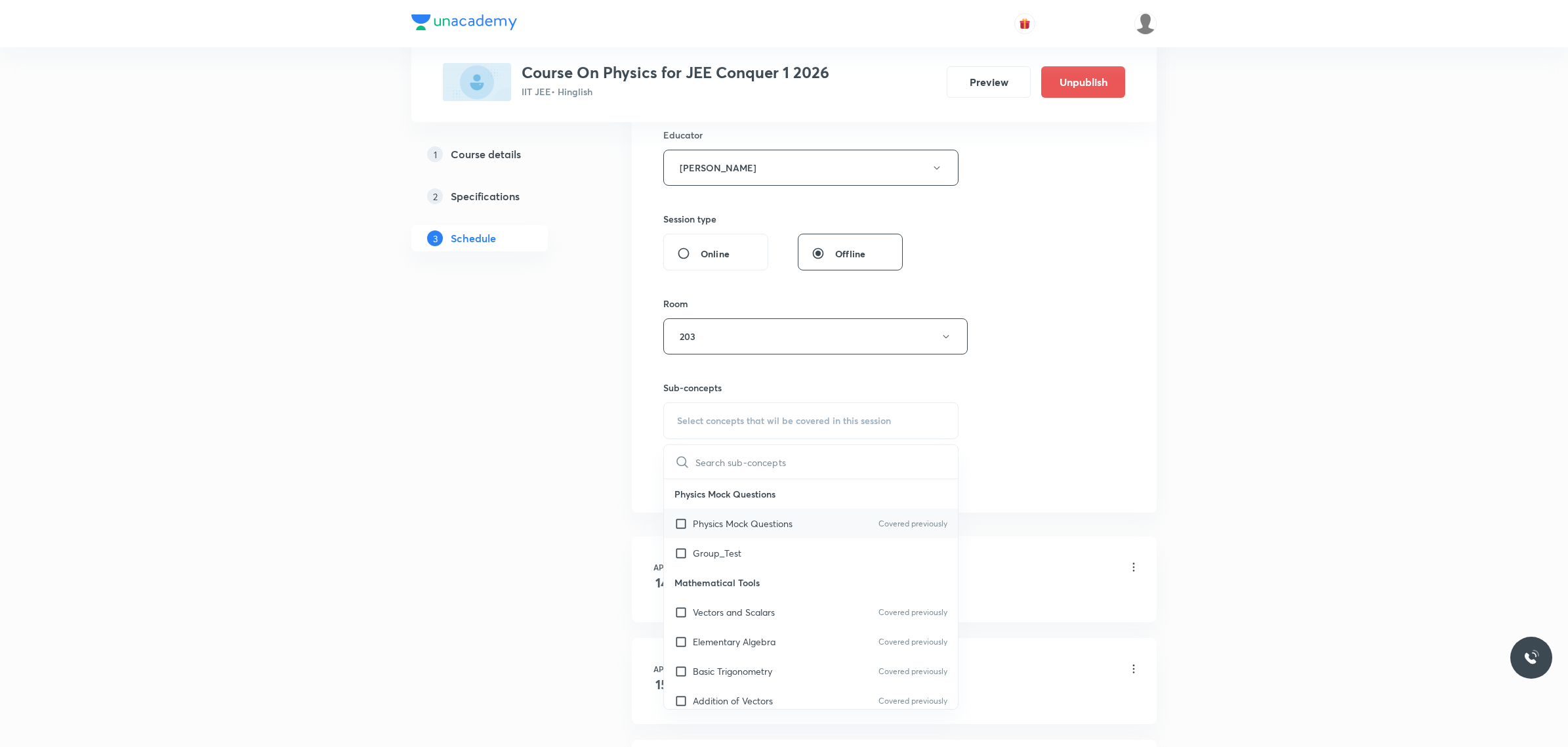
click at [750, 529] on p "Physics Mock Questions" at bounding box center [743, 523] width 100 height 13
checkbox input "true"
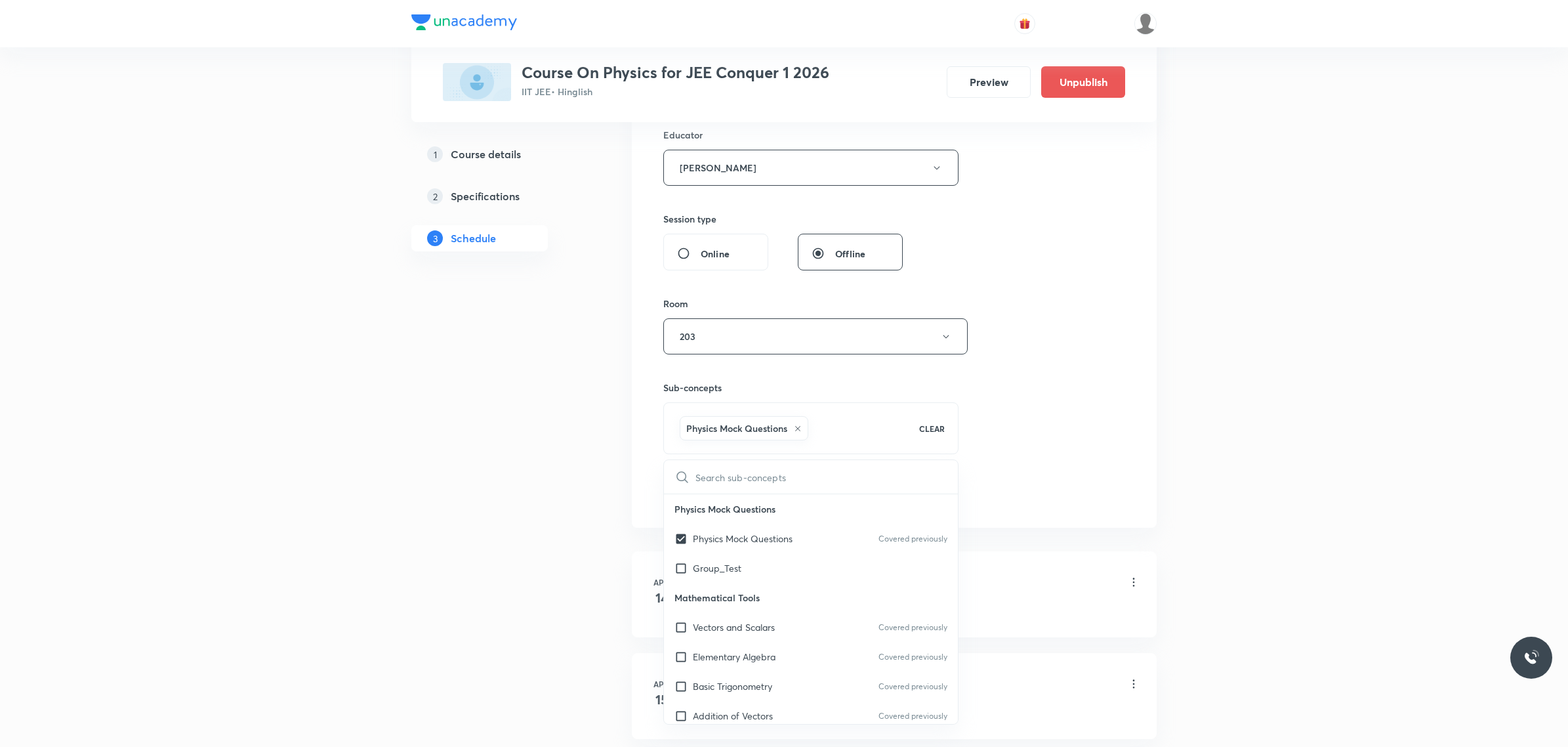
click at [1061, 408] on div "Session 102 Live class Session title 14/99 ELECTROSTATICS ​ Schedule for Sept 3…" at bounding box center [893, 148] width 462 height 715
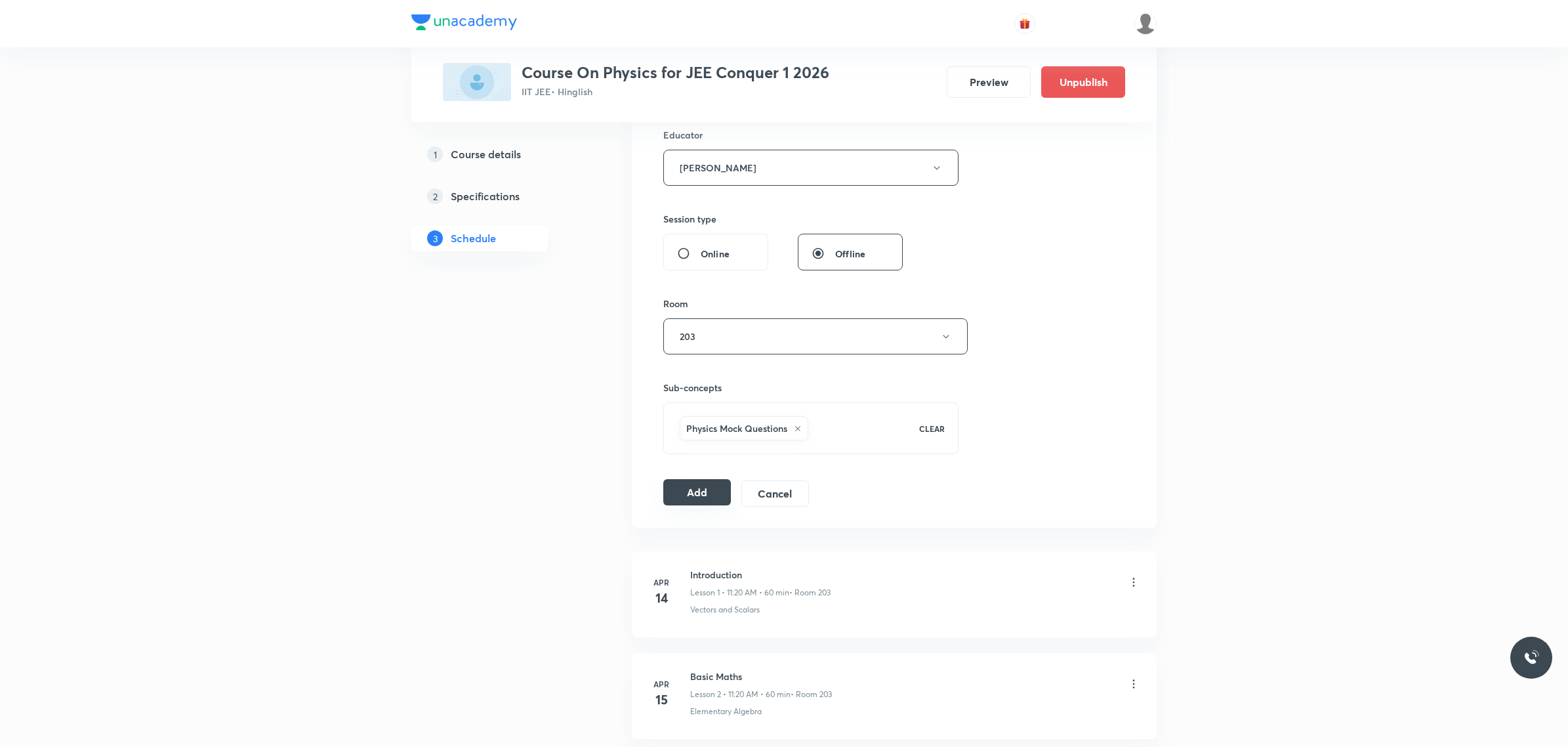
click at [706, 492] on button "Add" at bounding box center [697, 492] width 67 height 26
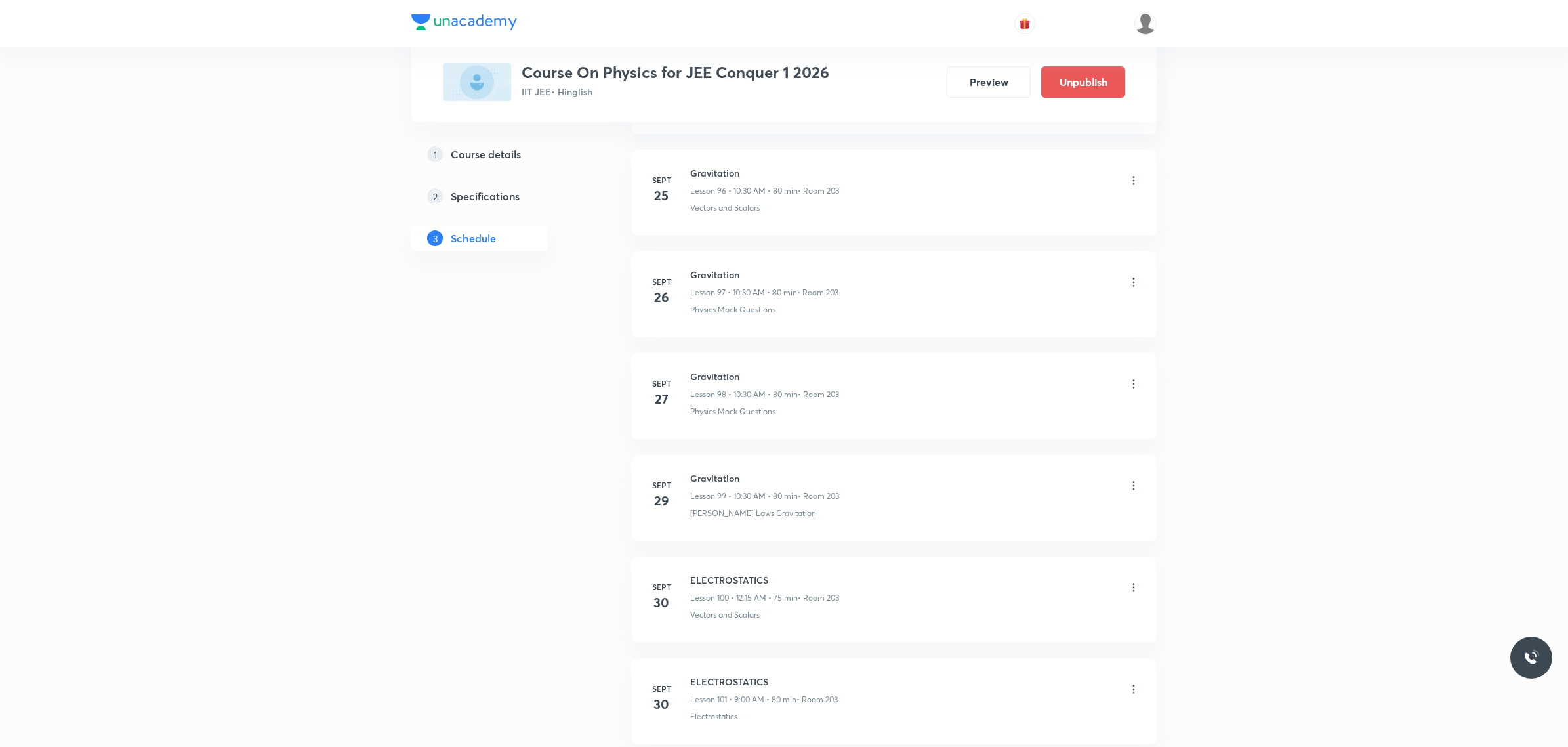
scroll to position [10109, 0]
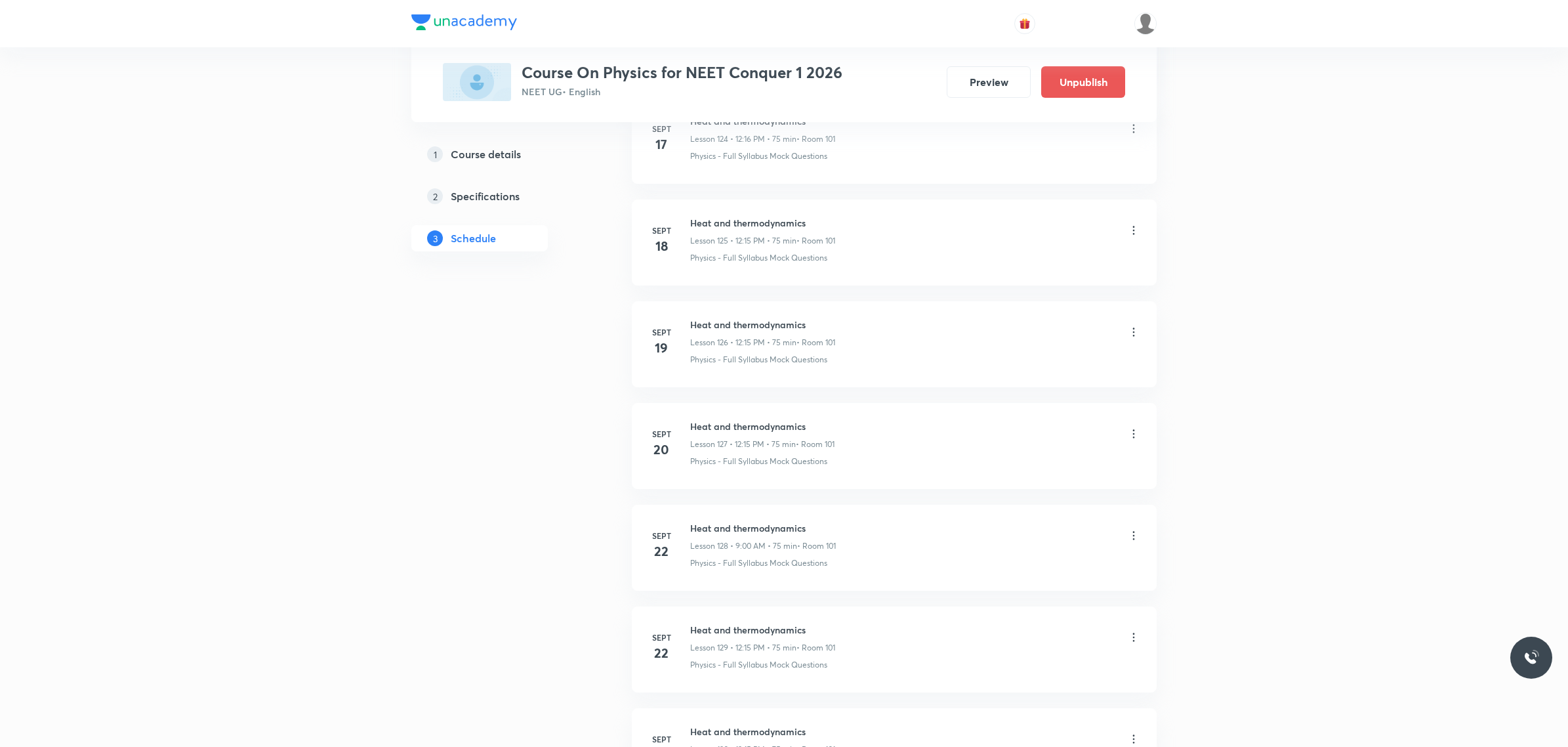
scroll to position [14182, 0]
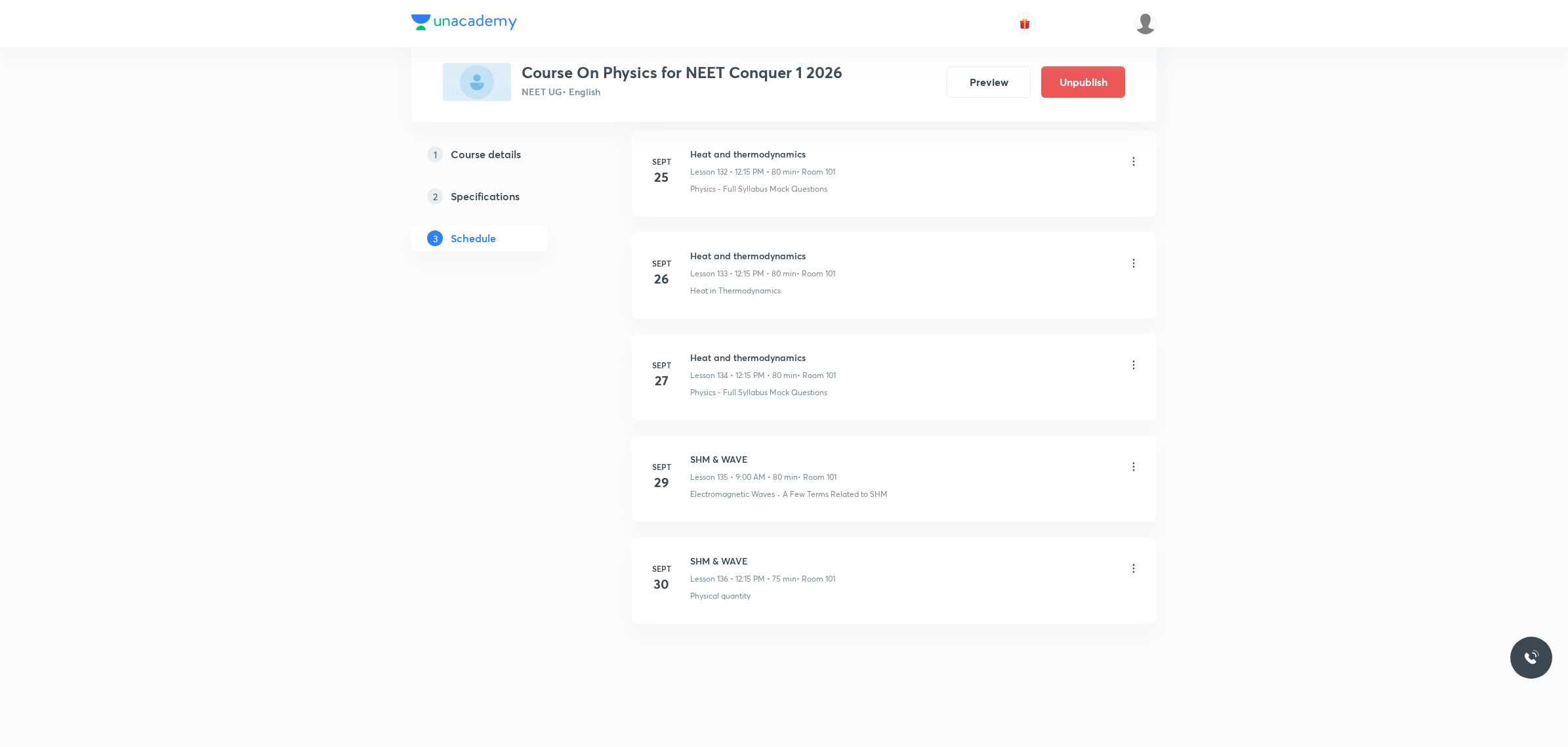
click at [705, 557] on h6 "SHM & WAVE" at bounding box center [762, 561] width 145 height 13
copy h6 "SHM & WAVE"
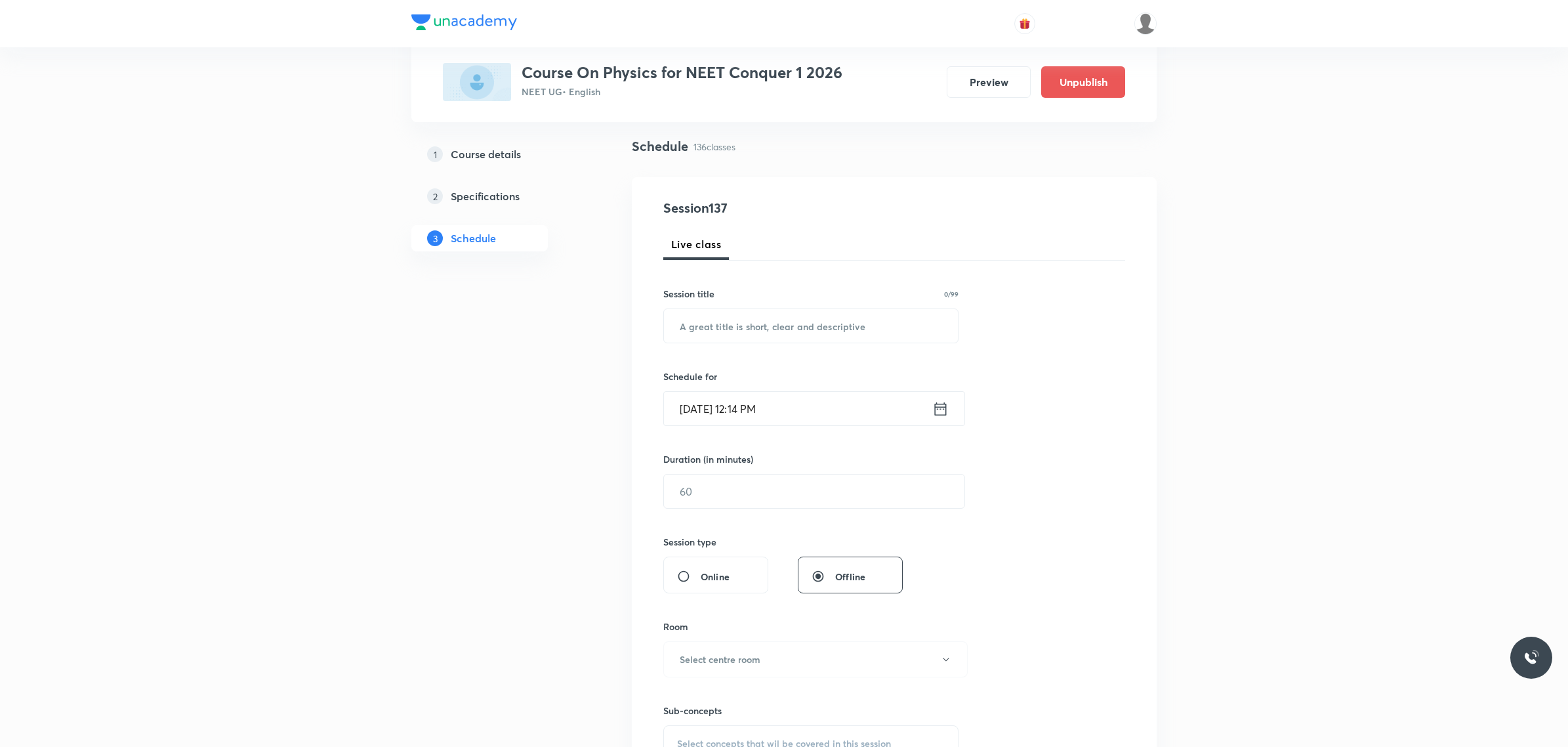
scroll to position [0, 0]
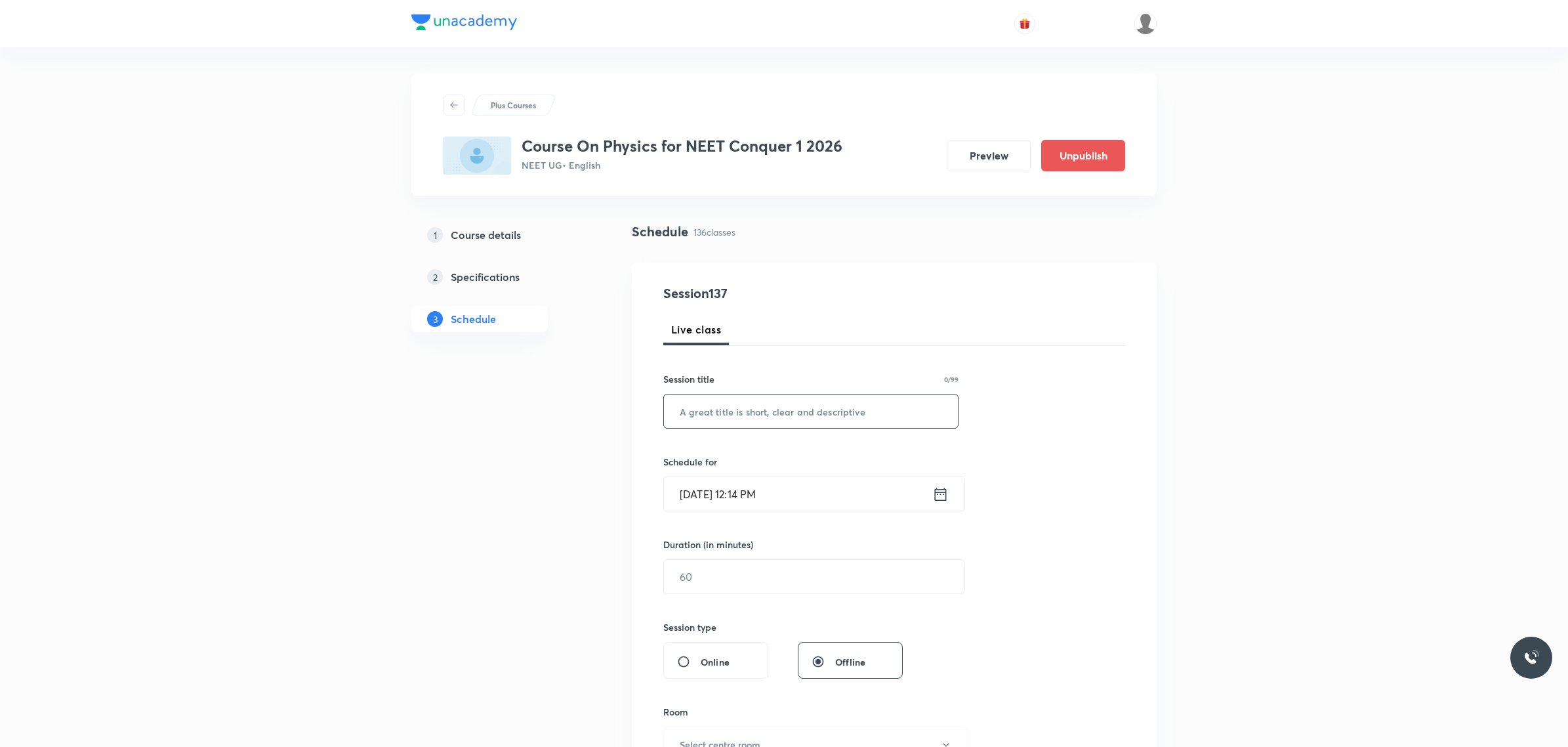
click at [715, 407] on input "text" at bounding box center [811, 411] width 294 height 34
paste input "SHM & WAVE"
type input "SHM & WAVE"
click at [813, 497] on input "[DATE] 12:14 PM" at bounding box center [798, 494] width 268 height 34
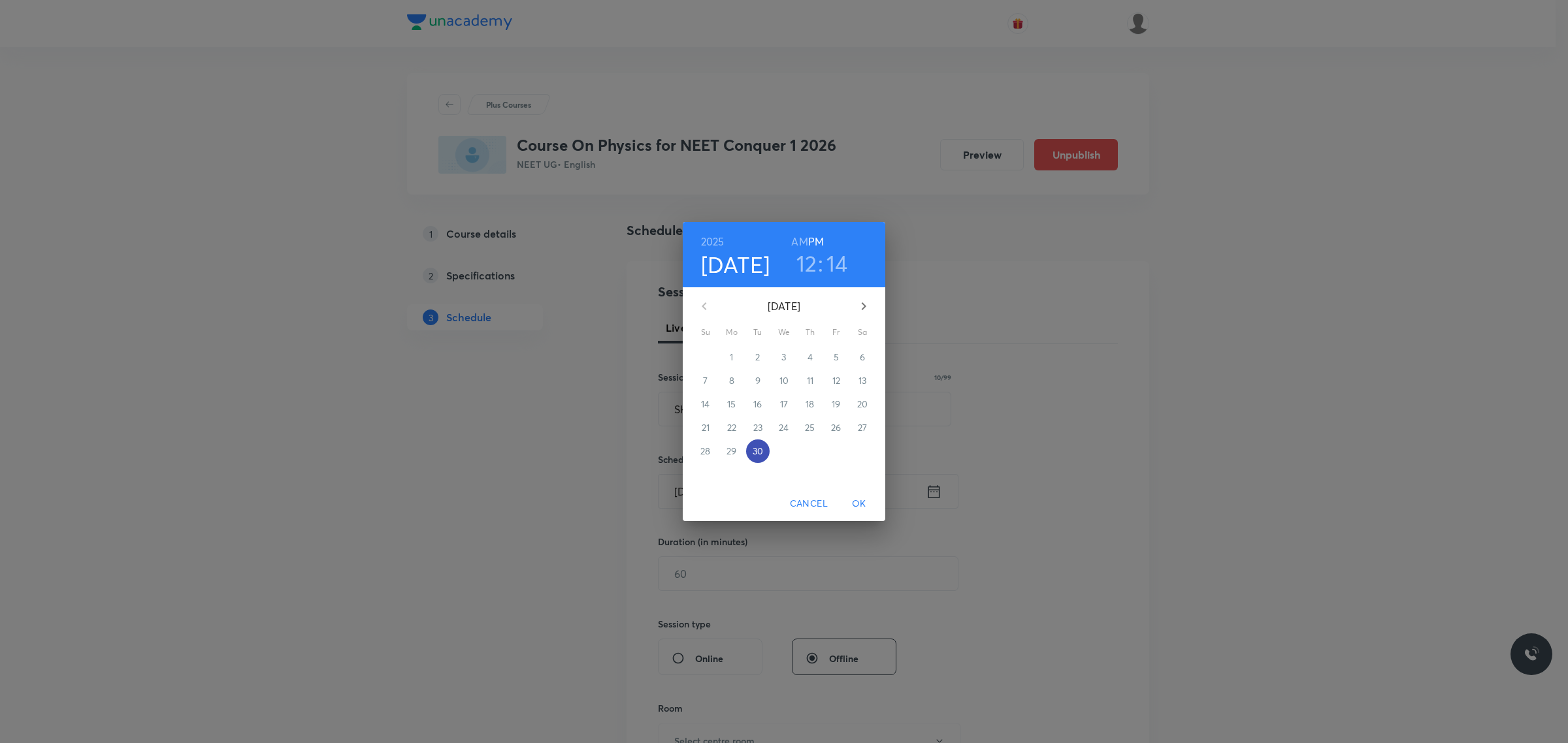
click at [756, 455] on p "30" at bounding box center [758, 451] width 11 height 13
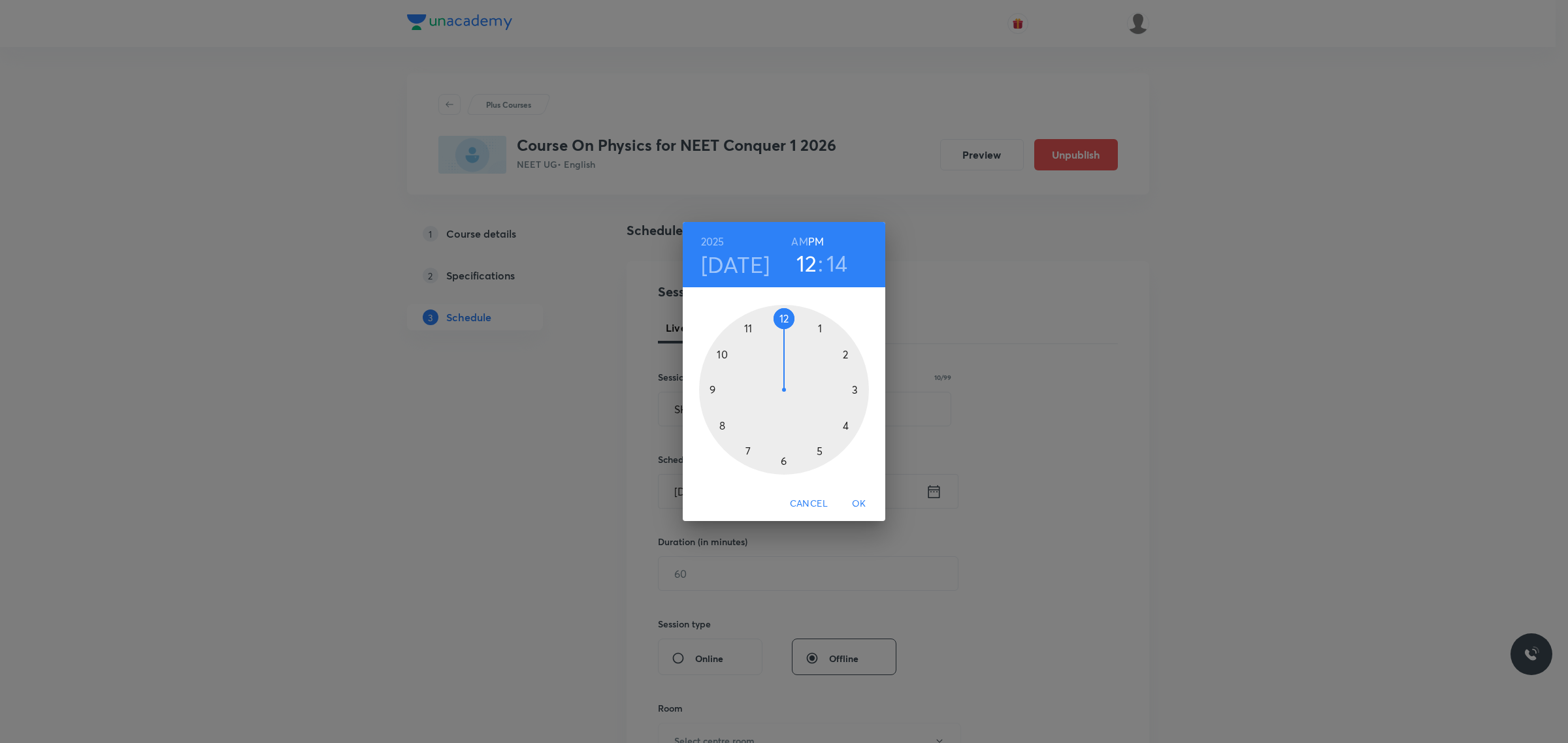
click at [788, 320] on div at bounding box center [784, 390] width 170 height 170
click at [855, 387] on div at bounding box center [784, 390] width 170 height 170
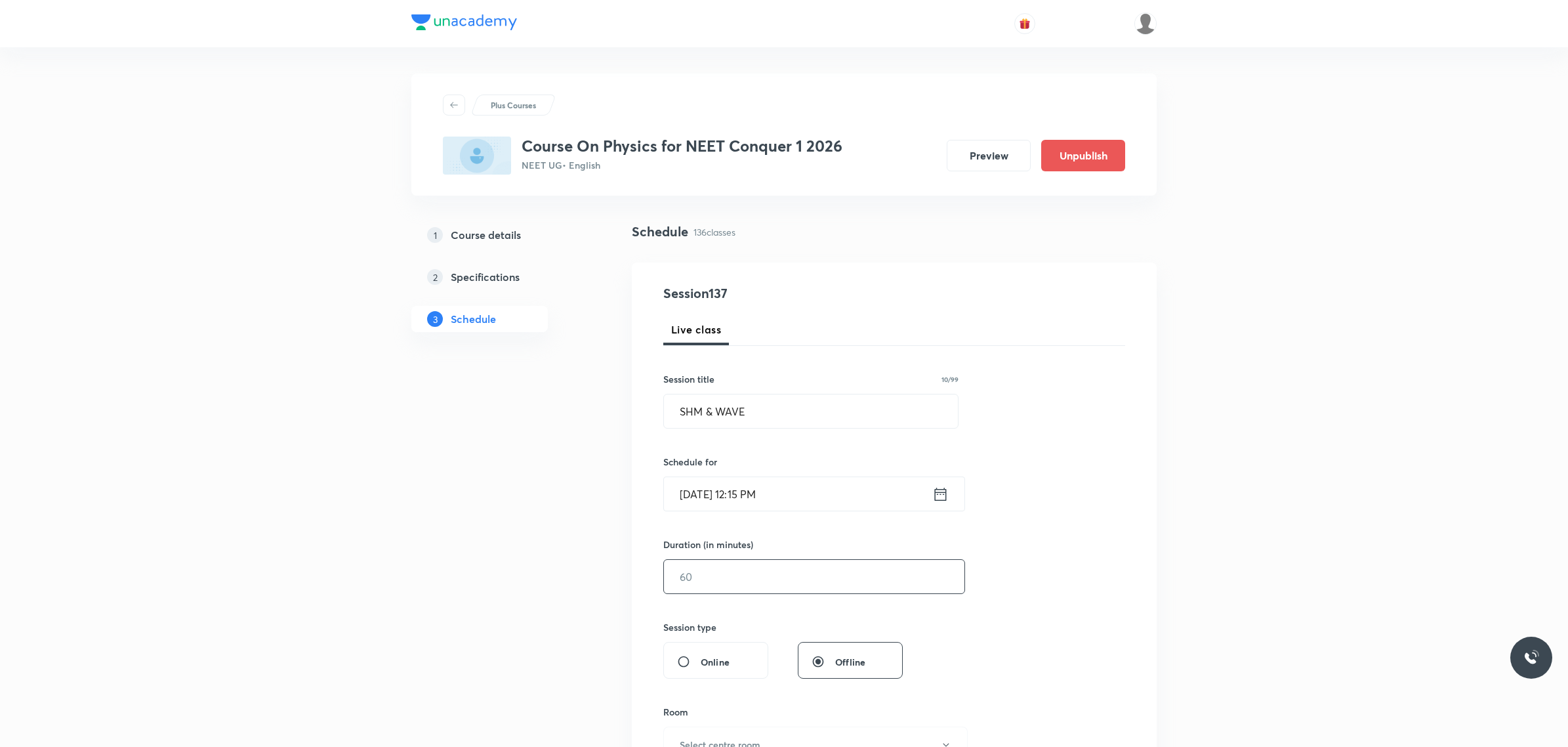
click at [823, 587] on input "text" at bounding box center [814, 577] width 301 height 34
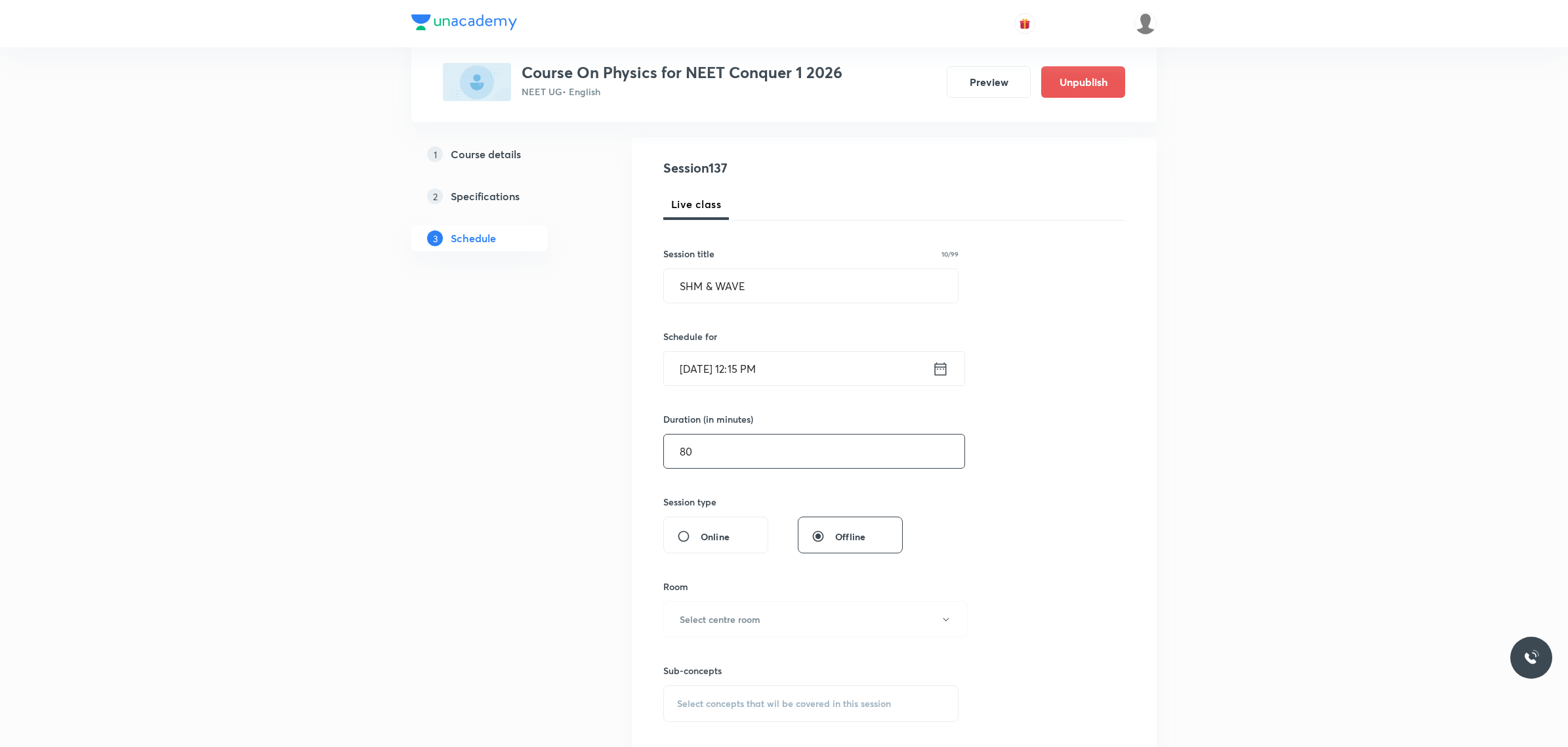
scroll to position [164, 0]
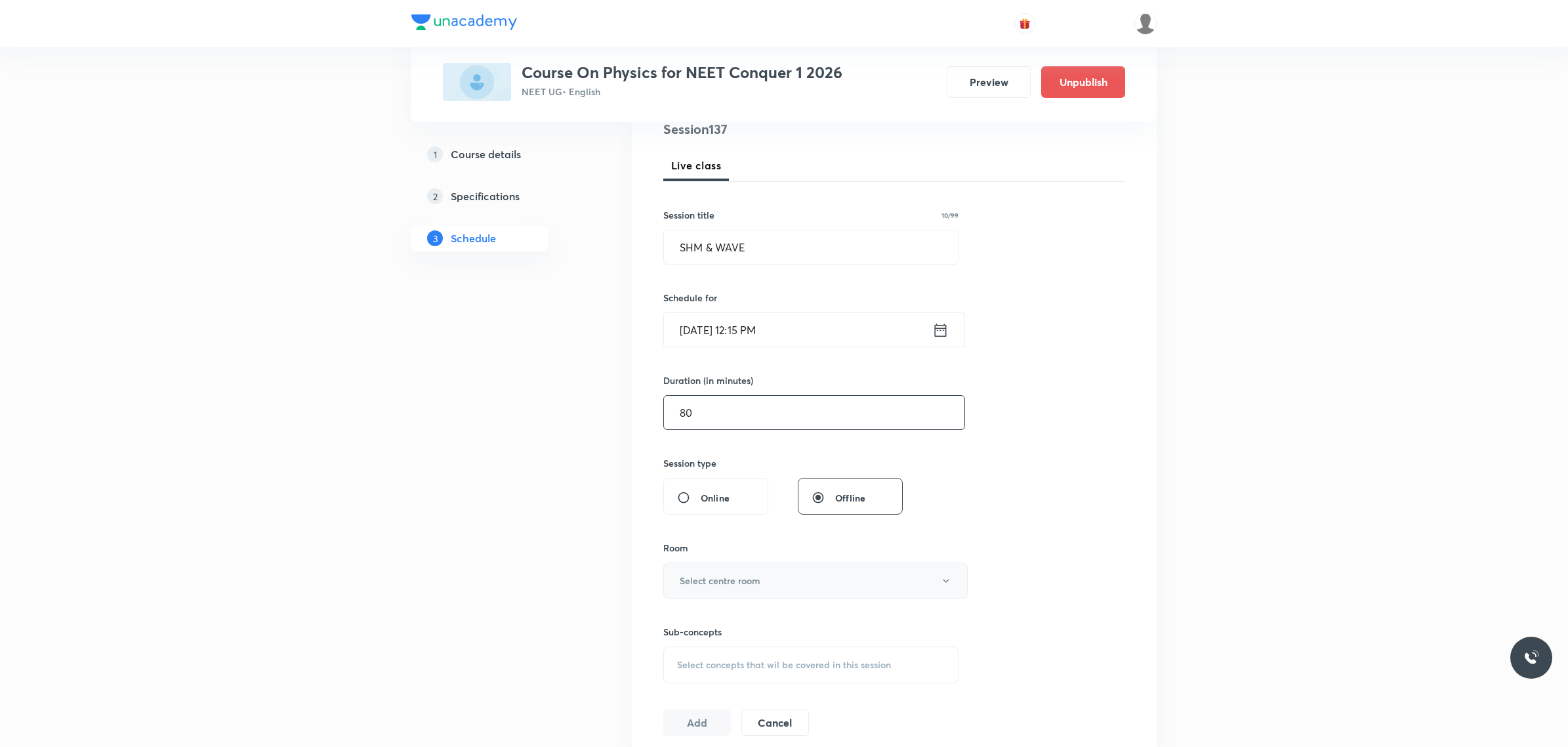
type input "80"
click at [756, 565] on button "Select centre room" at bounding box center [815, 580] width 305 height 36
click at [677, 668] on li "101" at bounding box center [812, 676] width 303 height 24
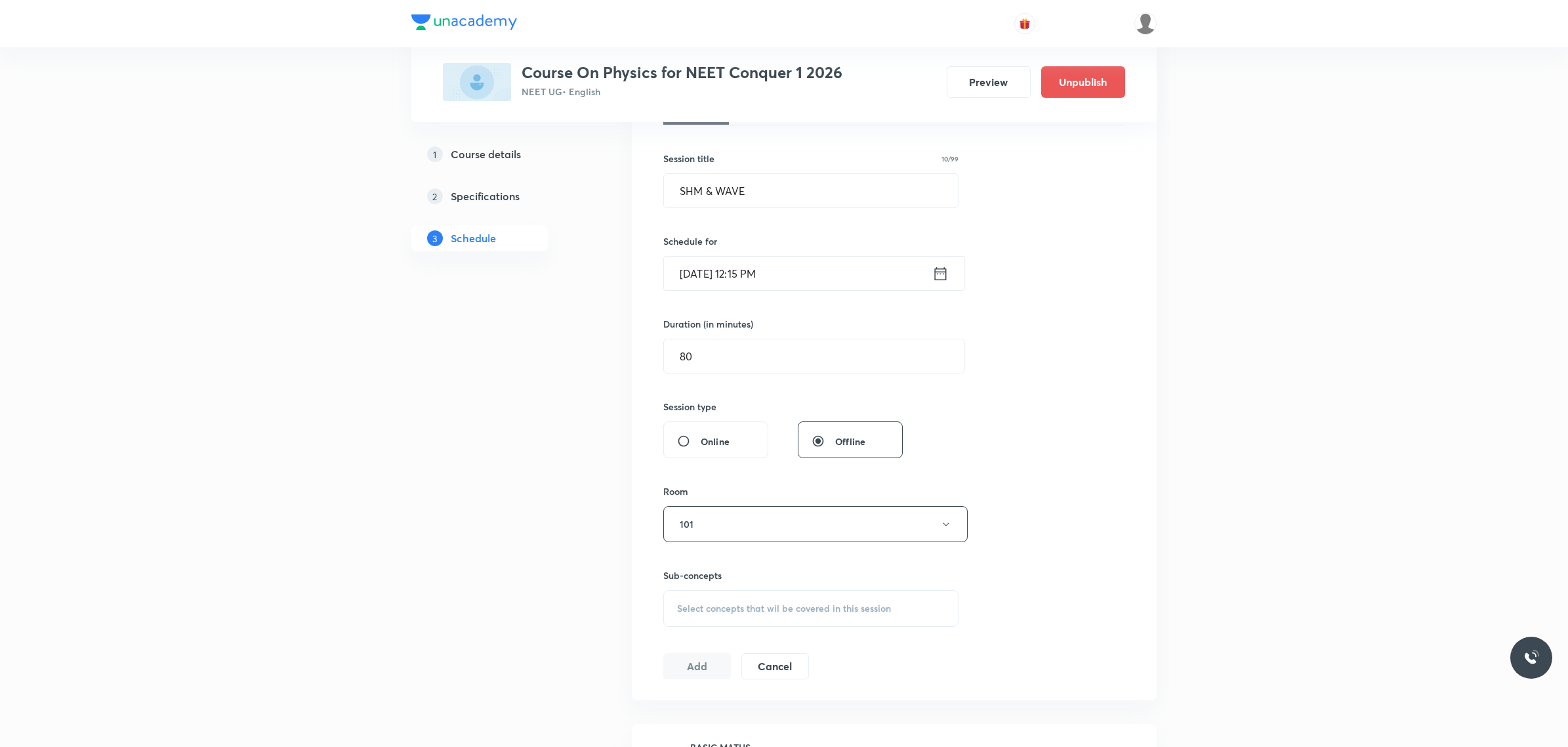
scroll to position [328, 0]
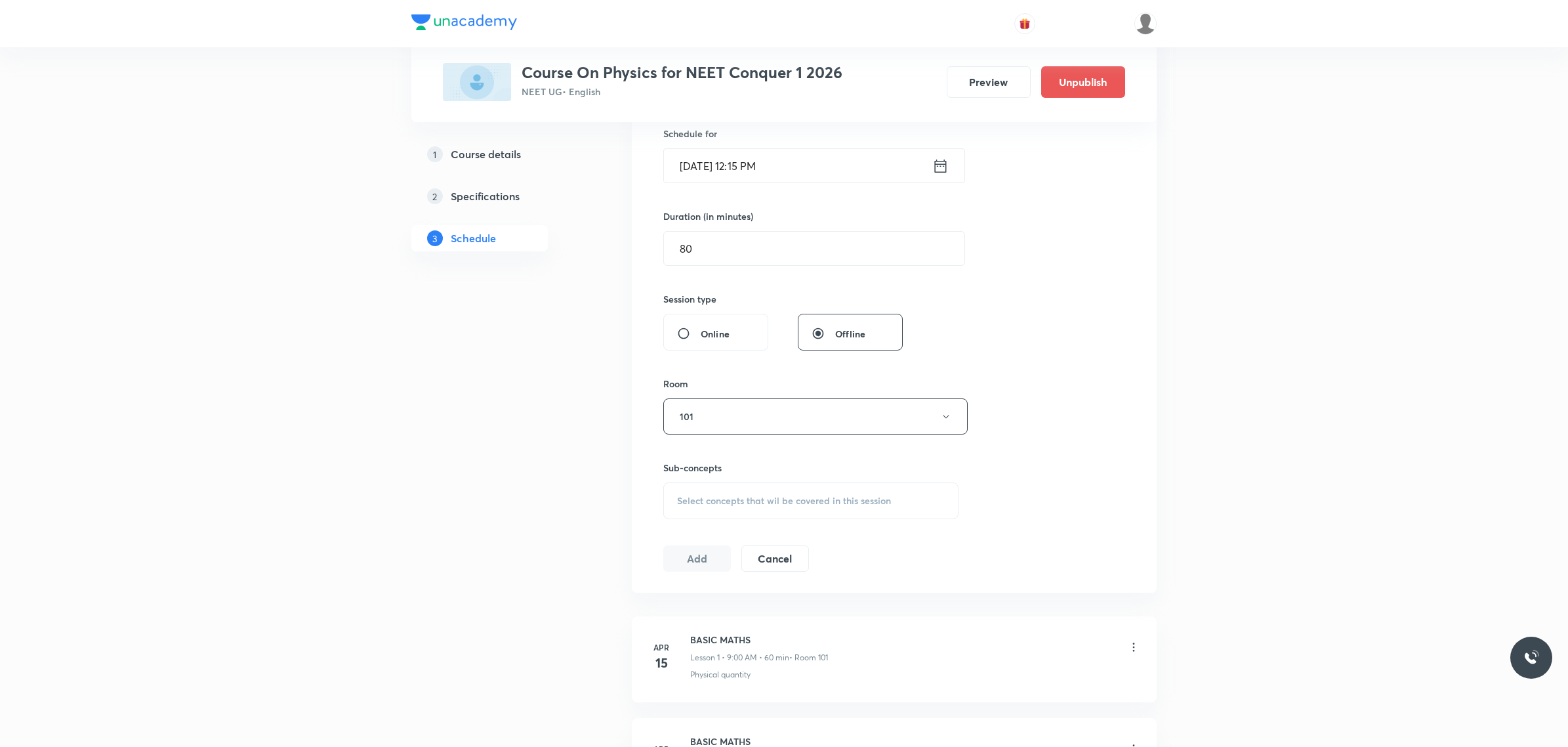
click at [778, 501] on span "Select concepts that wil be covered in this session" at bounding box center [784, 501] width 214 height 11
click at [764, 620] on p "Physics - Full Syllabus Mock Questions" at bounding box center [759, 610] width 133 height 28
checkbox input "true"
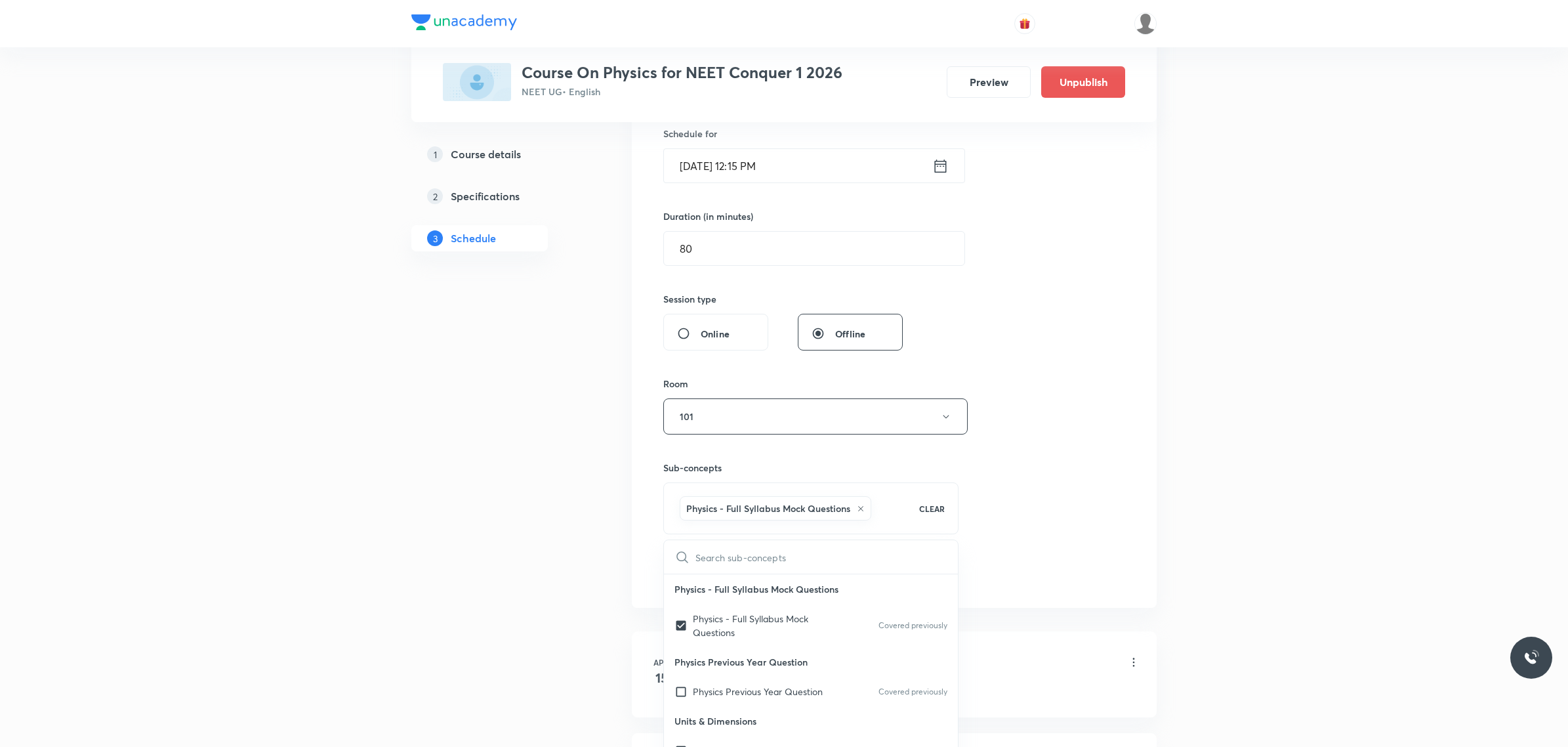
click at [1117, 462] on div "Session 137 Live class Session title 10/99 SHM & WAVE ​ Schedule for Sept 30, 2…" at bounding box center [893, 271] width 462 height 632
click at [706, 570] on button "Add" at bounding box center [697, 572] width 67 height 26
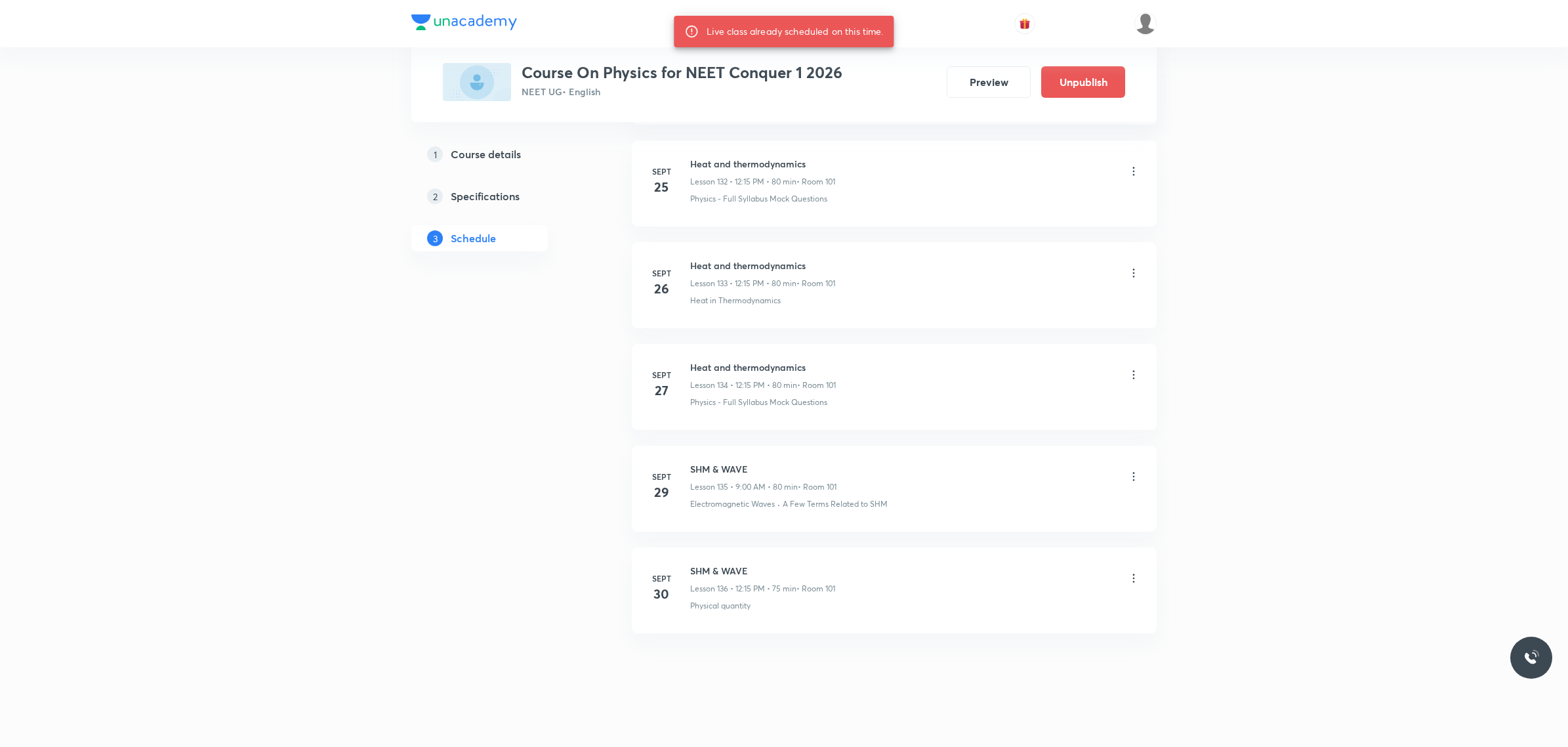
scroll to position [14198, 0]
